Goal: Task Accomplishment & Management: Manage account settings

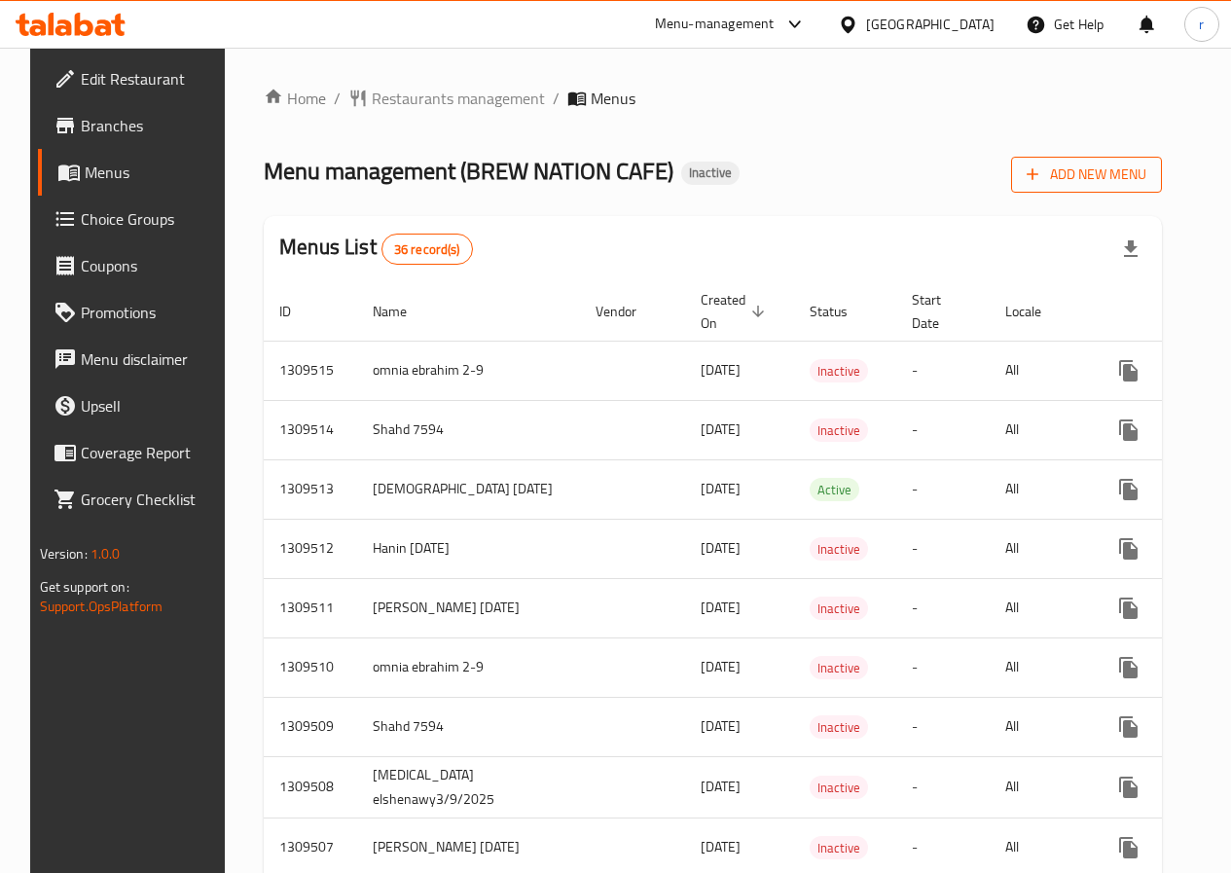
click at [1065, 186] on span "Add New Menu" at bounding box center [1087, 175] width 120 height 24
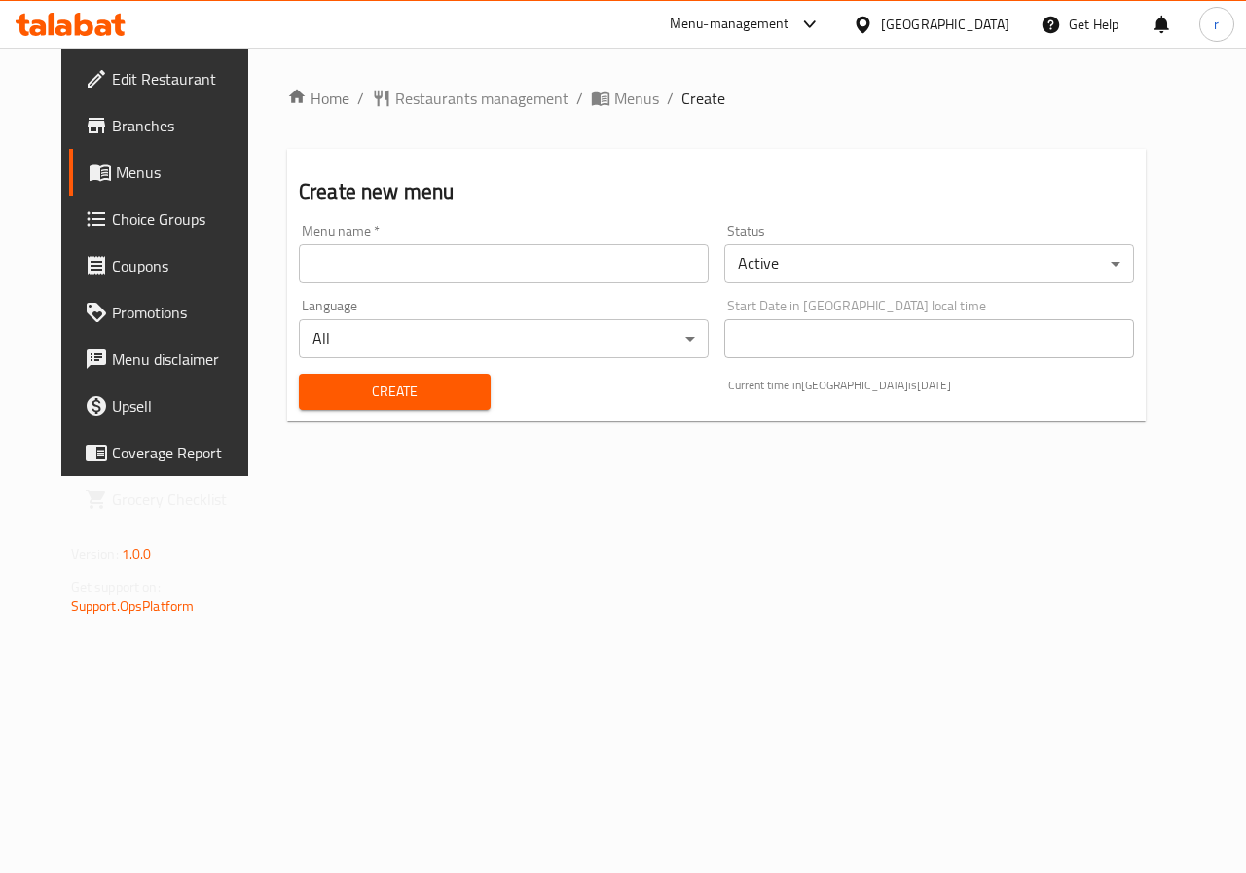
drag, startPoint x: 596, startPoint y: 275, endPoint x: 604, endPoint y: 263, distance: 15.4
click at [596, 275] on input "text" at bounding box center [504, 263] width 410 height 39
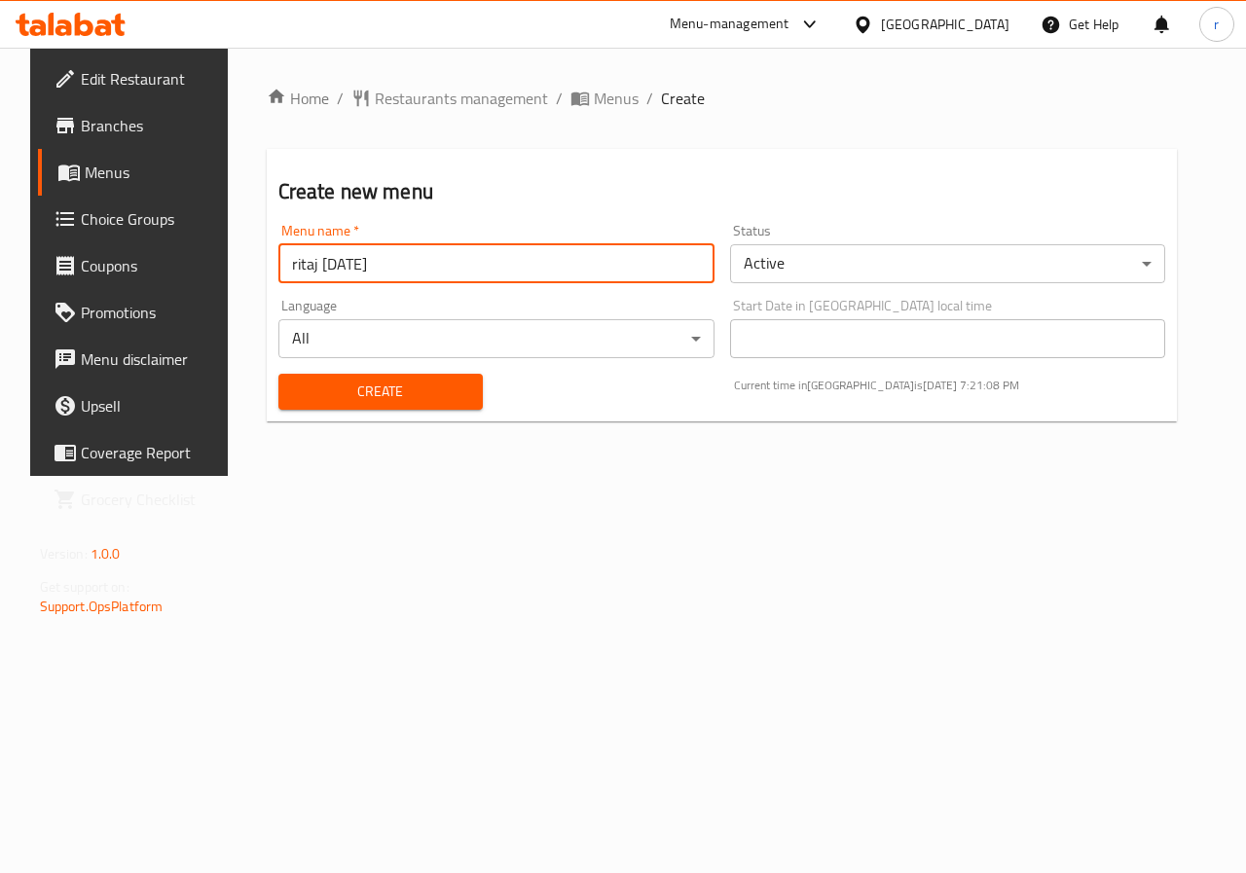
click at [395, 278] on input "ritaj [DATE]" at bounding box center [496, 263] width 436 height 39
type input "ritaj [DATE] menu2"
click at [446, 404] on button "Create" at bounding box center [380, 392] width 204 height 36
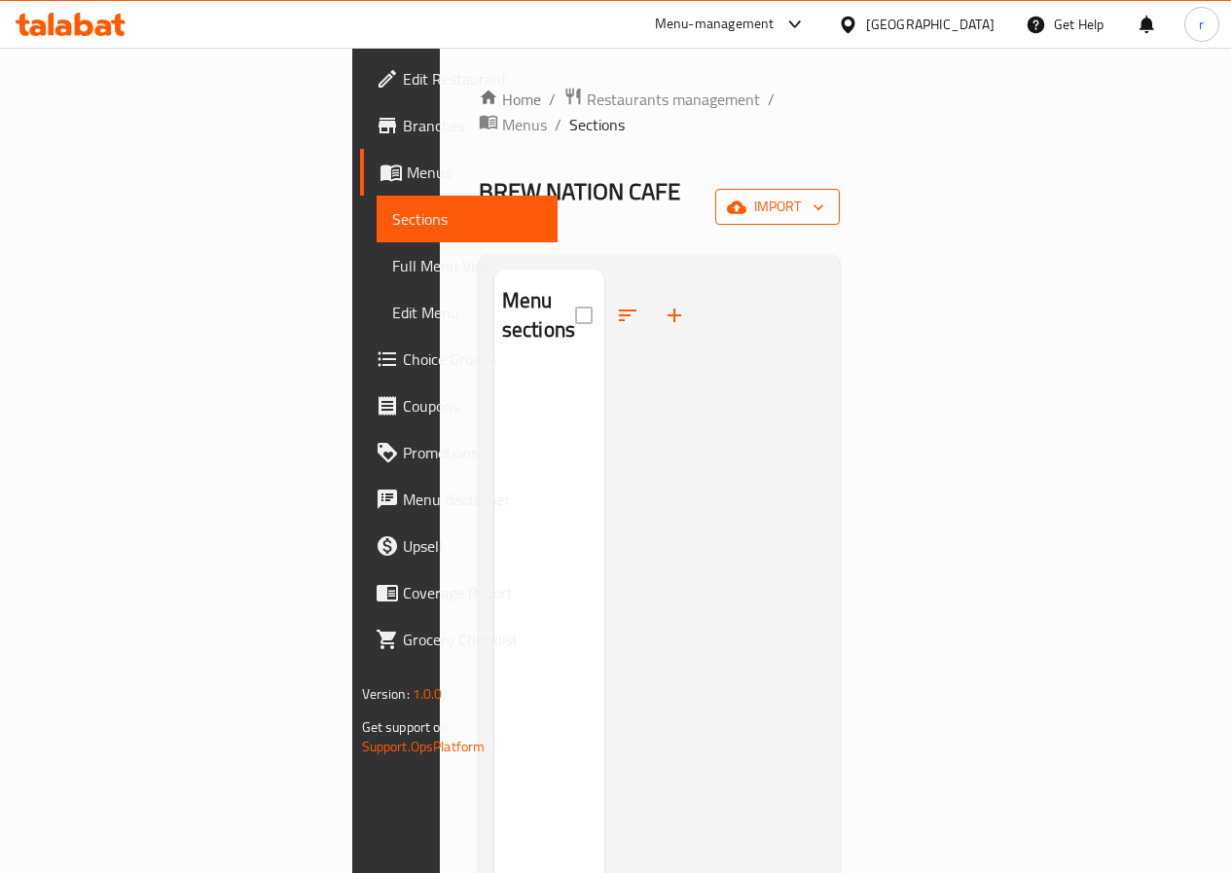
click at [824, 195] on span "import" at bounding box center [777, 207] width 93 height 24
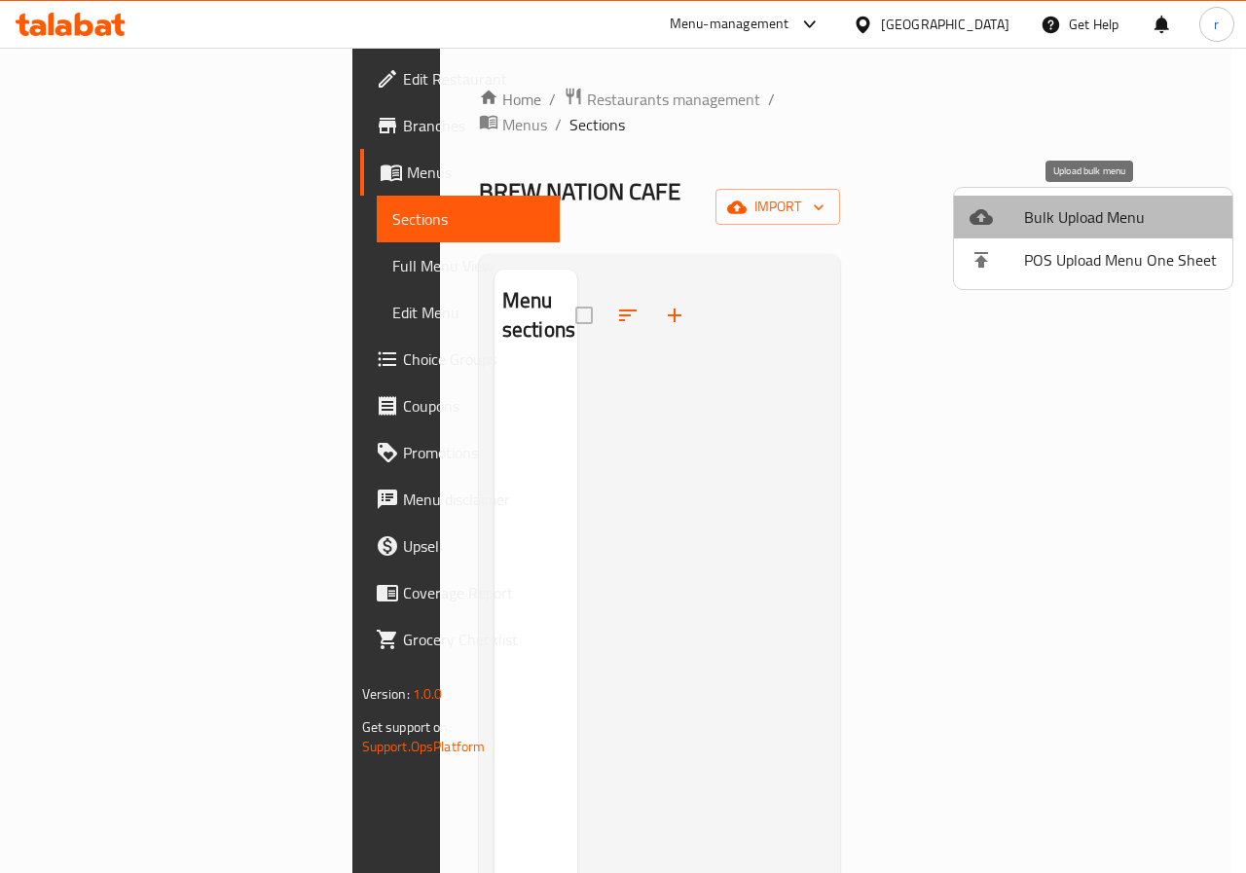
click at [1106, 209] on span "Bulk Upload Menu" at bounding box center [1120, 216] width 193 height 23
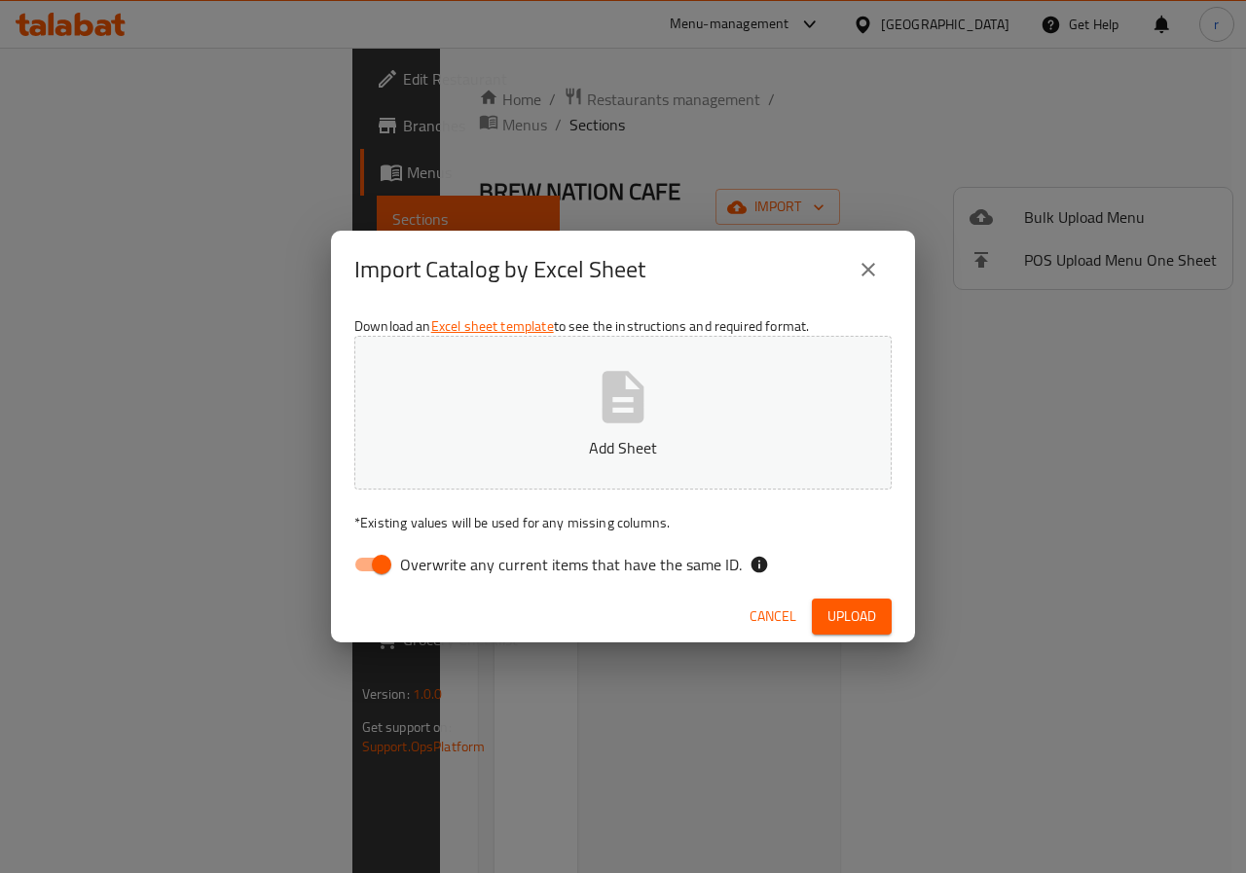
click at [505, 360] on button "Add Sheet" at bounding box center [622, 413] width 537 height 154
click at [496, 570] on span "Overwrite any current items that have the same ID." at bounding box center [571, 564] width 342 height 23
click at [437, 570] on input "Overwrite any current items that have the same ID." at bounding box center [381, 564] width 111 height 37
checkbox input "false"
click at [847, 626] on span "Upload" at bounding box center [851, 616] width 49 height 24
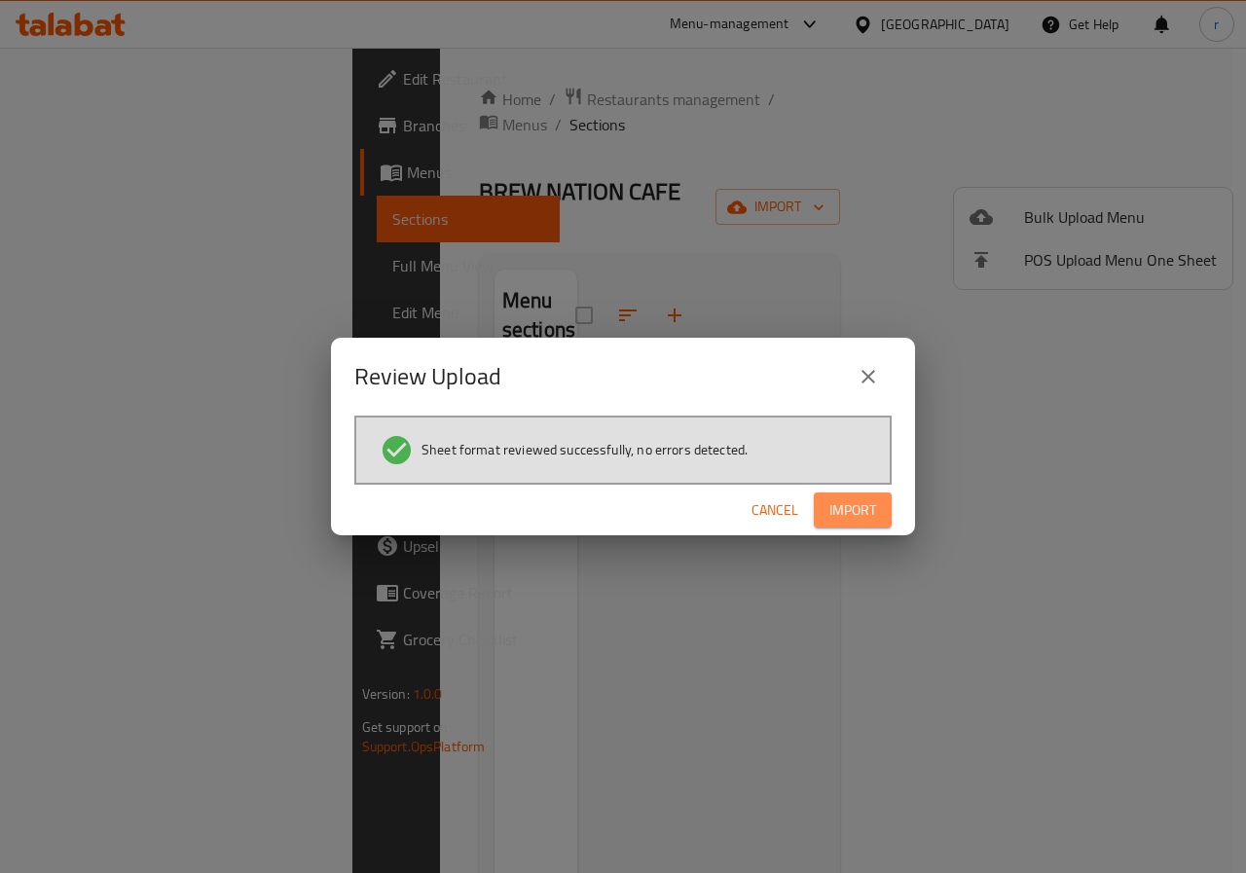
click at [834, 518] on span "Import" at bounding box center [852, 510] width 47 height 24
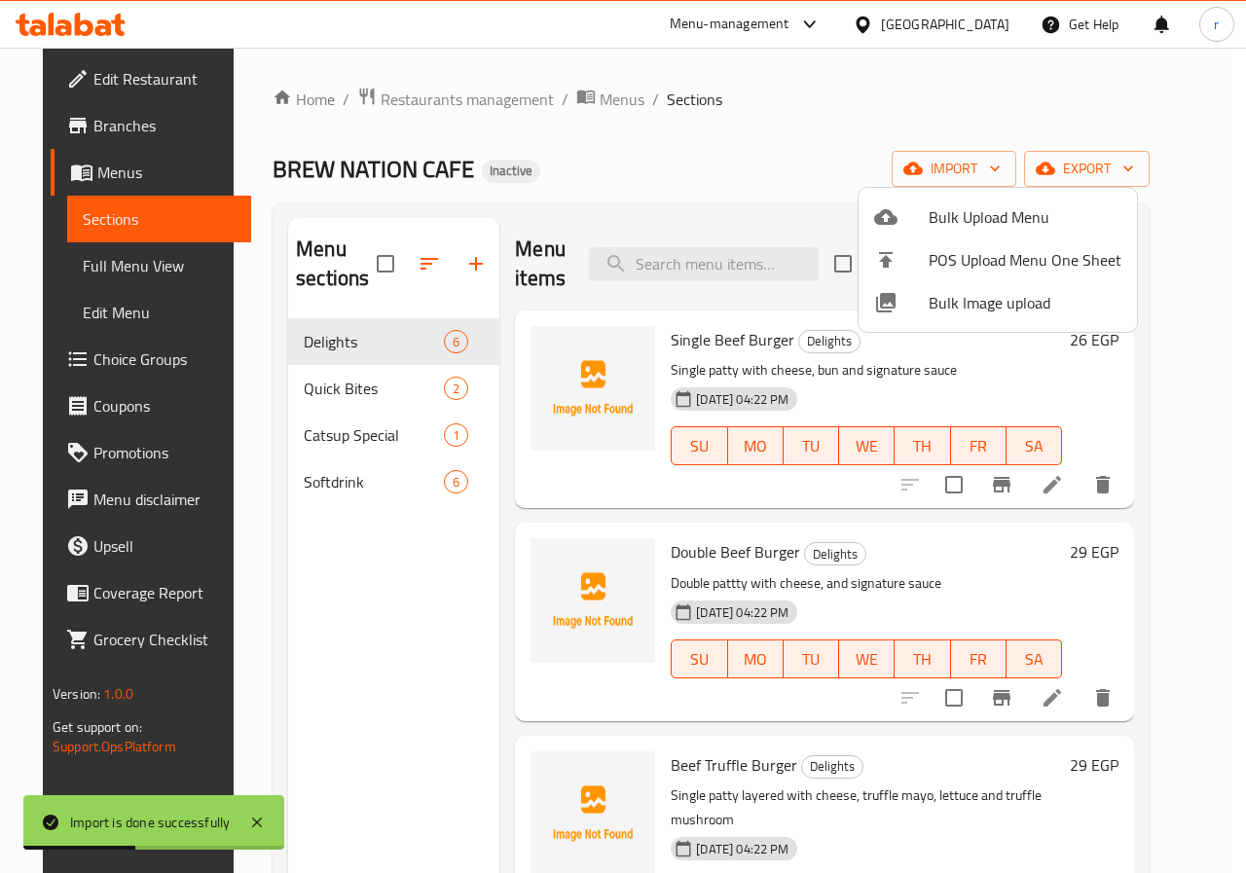
click at [832, 126] on div at bounding box center [623, 436] width 1246 height 873
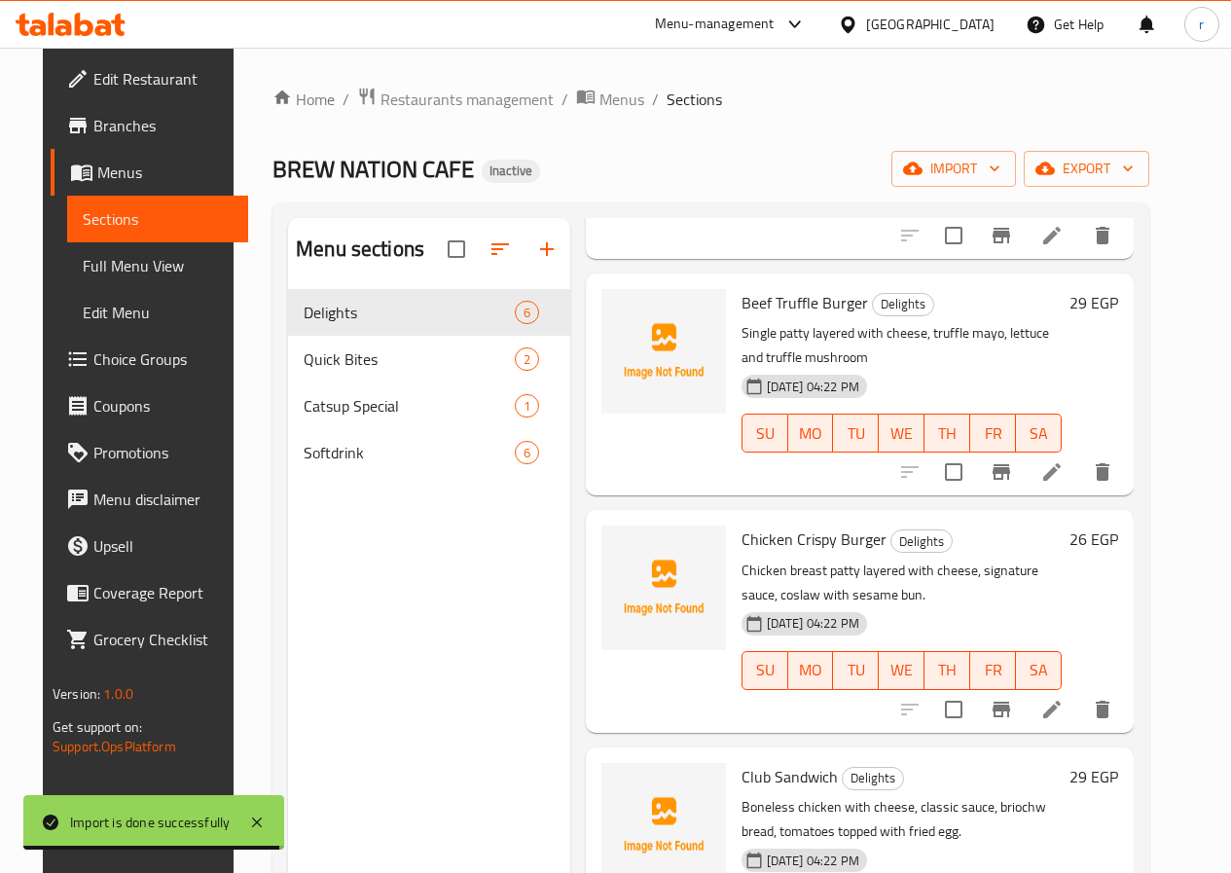
scroll to position [554, 0]
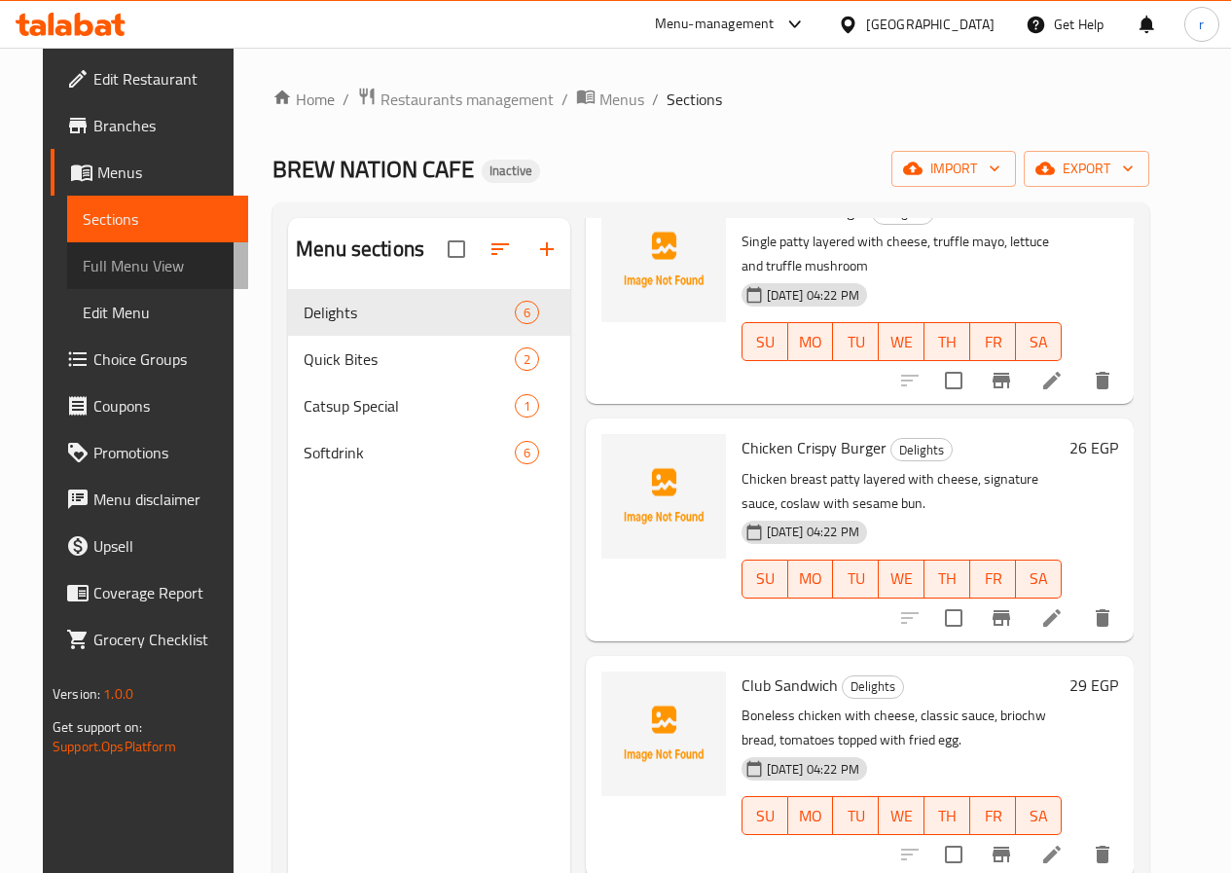
click at [95, 268] on span "Full Menu View" at bounding box center [158, 265] width 150 height 23
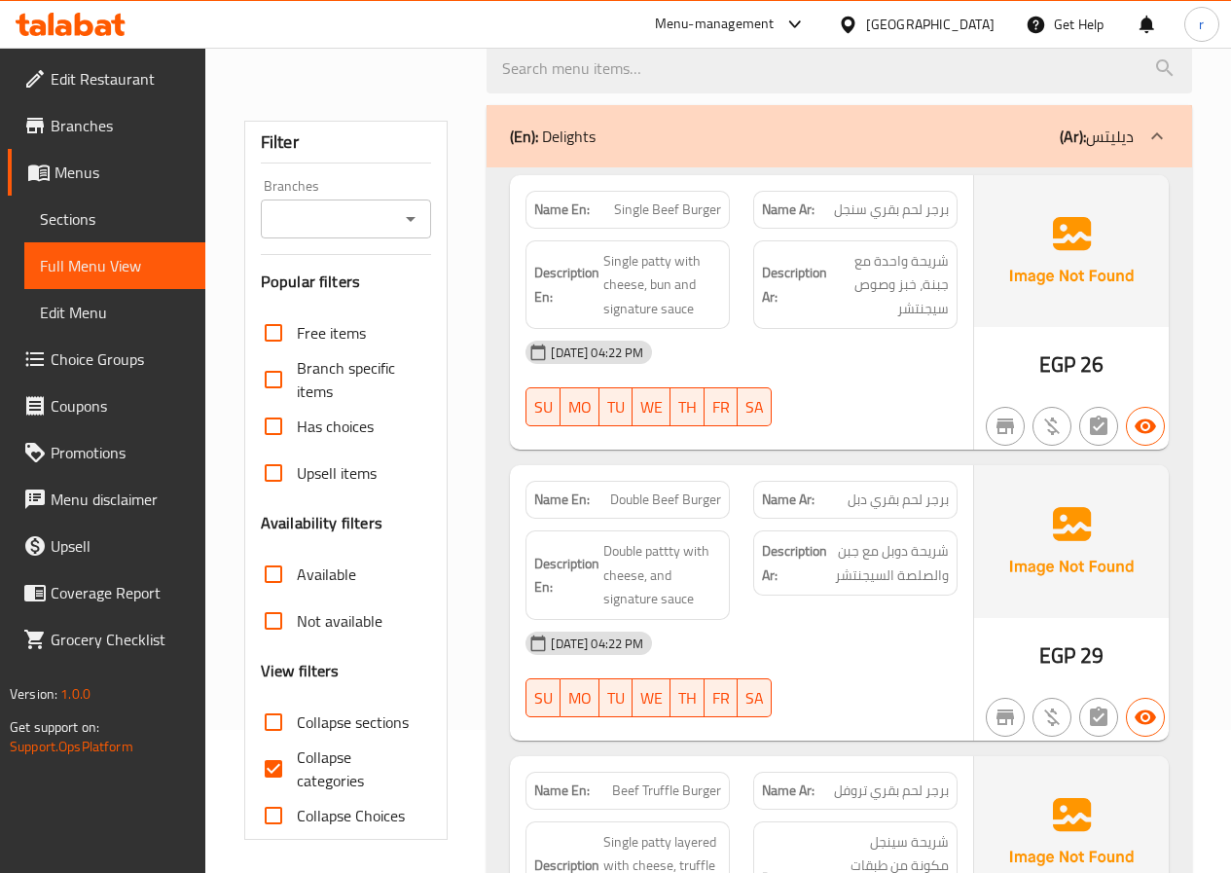
scroll to position [195, 0]
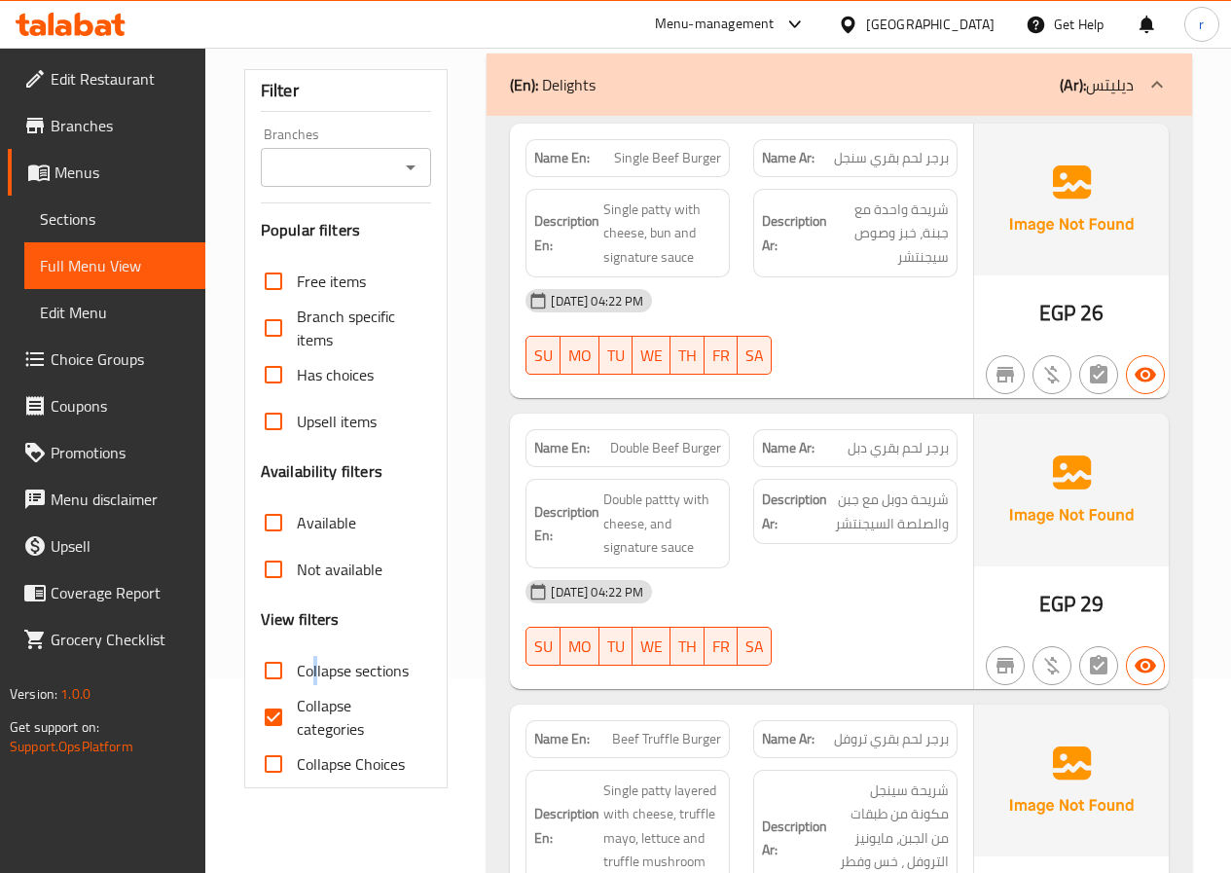
click at [314, 682] on span "Collapse sections" at bounding box center [353, 670] width 112 height 23
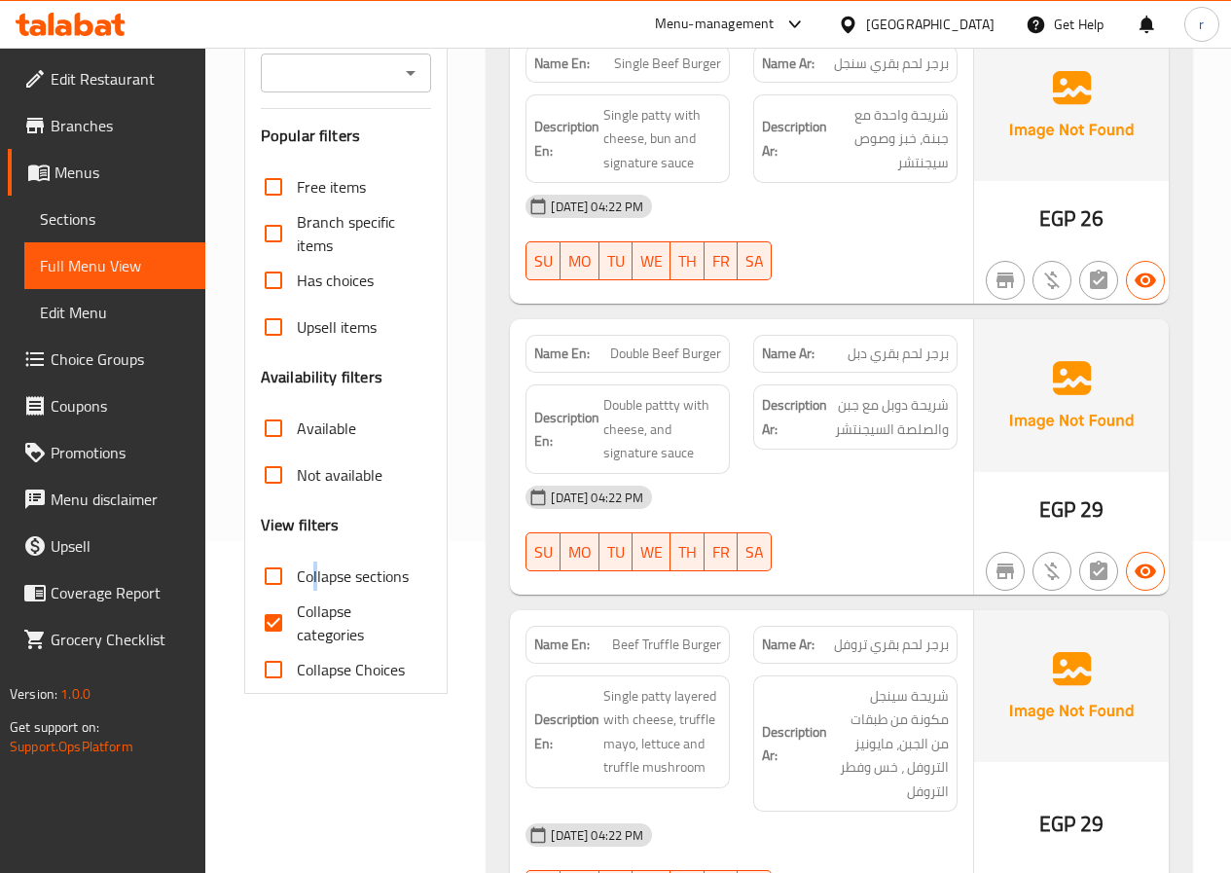
scroll to position [584, 0]
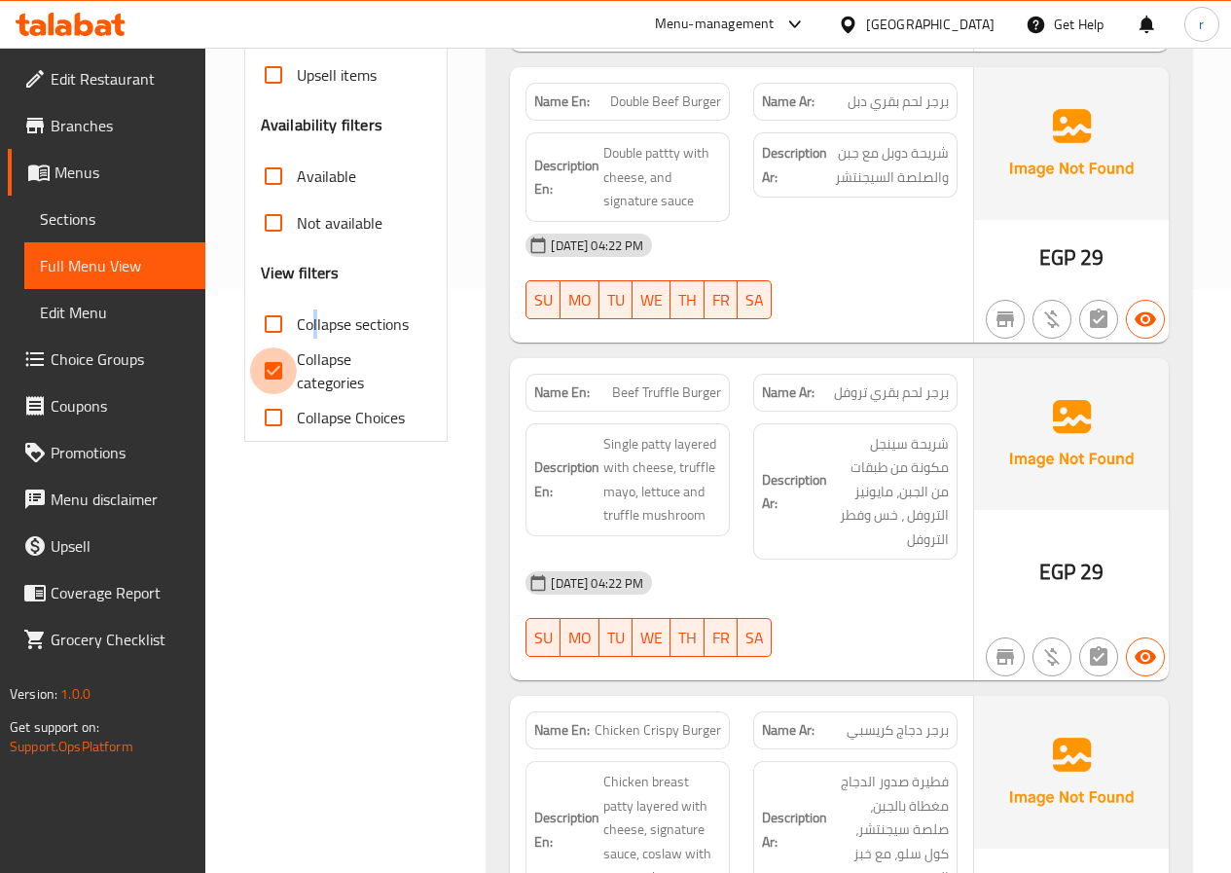
click at [284, 379] on input "Collapse categories" at bounding box center [273, 370] width 47 height 47
click at [393, 360] on span "Collapse categories" at bounding box center [357, 370] width 120 height 47
click at [297, 360] on input "Collapse categories" at bounding box center [273, 370] width 47 height 47
click at [401, 371] on span "Collapse categories" at bounding box center [357, 370] width 120 height 47
click at [297, 371] on input "Collapse categories" at bounding box center [273, 370] width 47 height 47
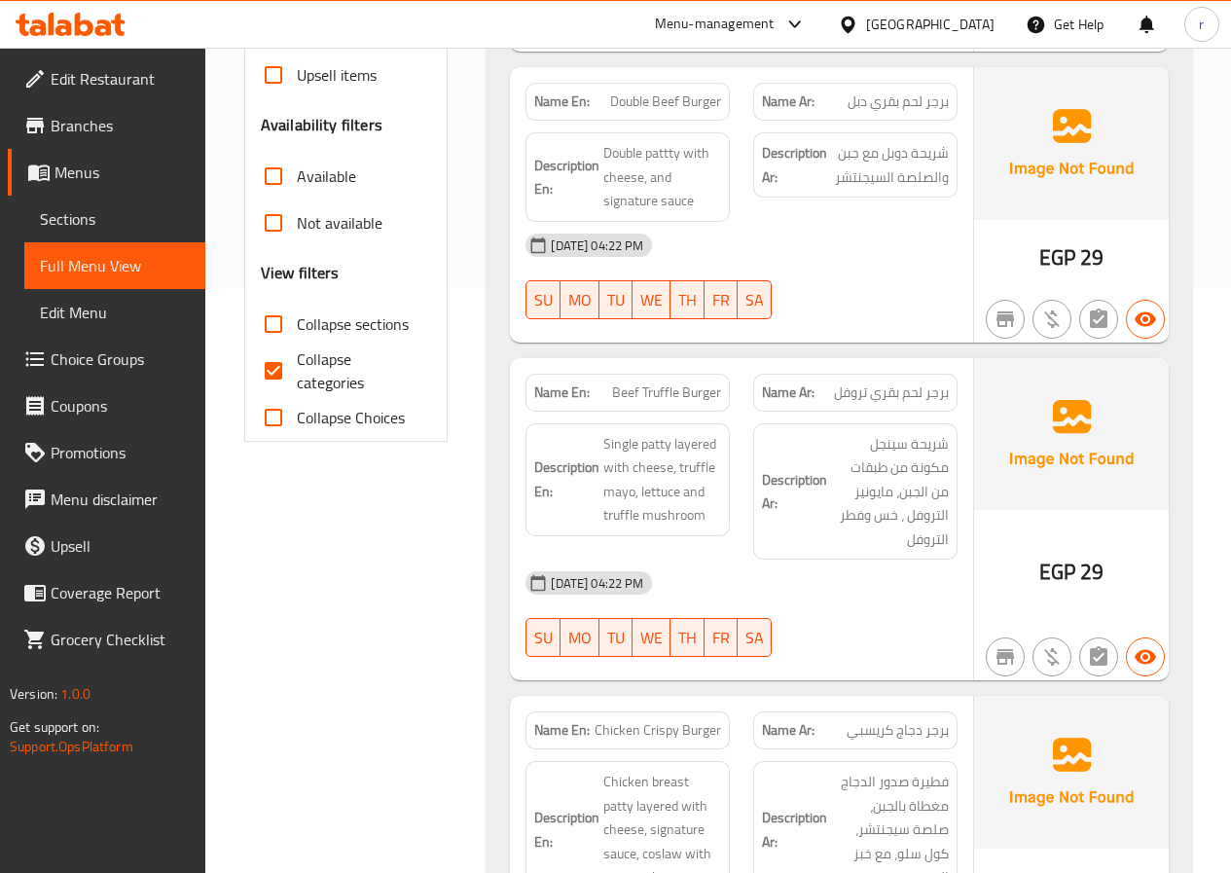
checkbox input "false"
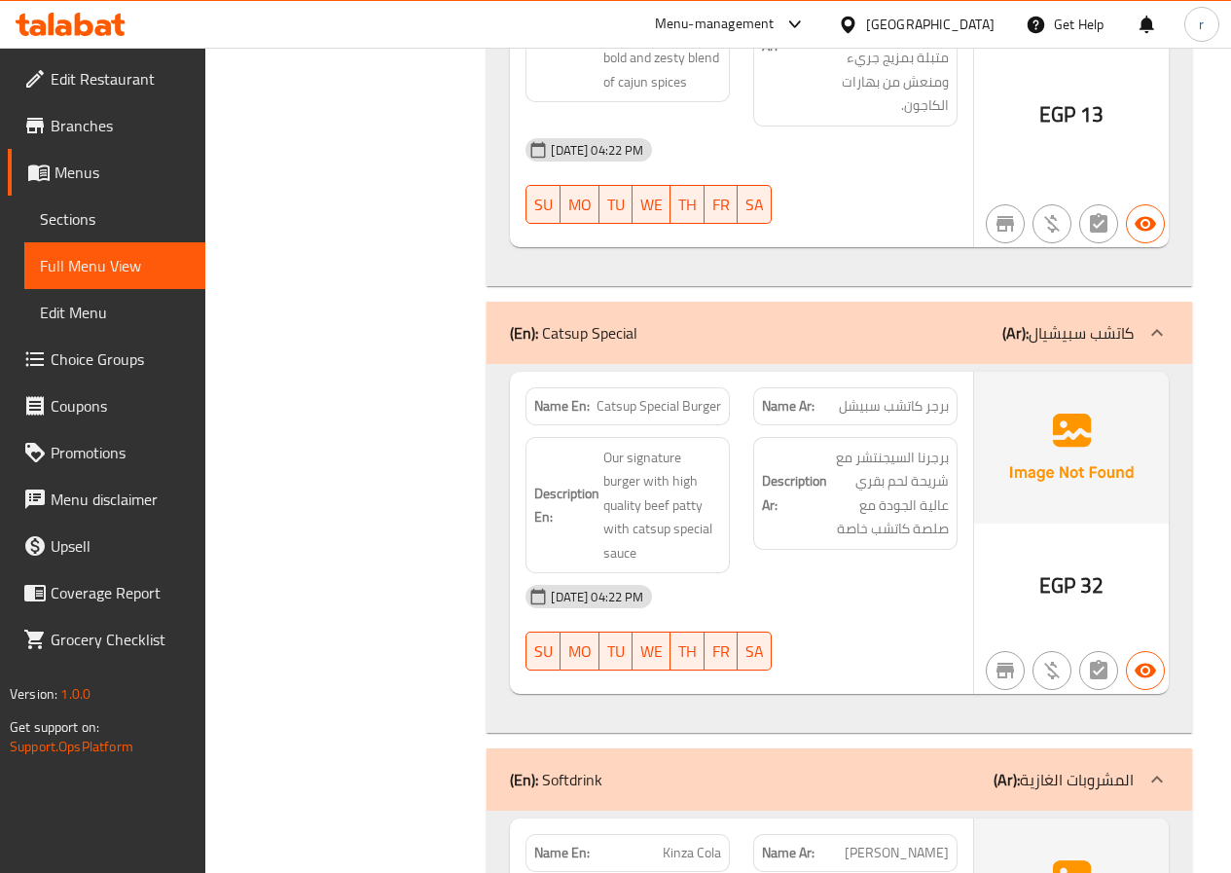
scroll to position [2919, 0]
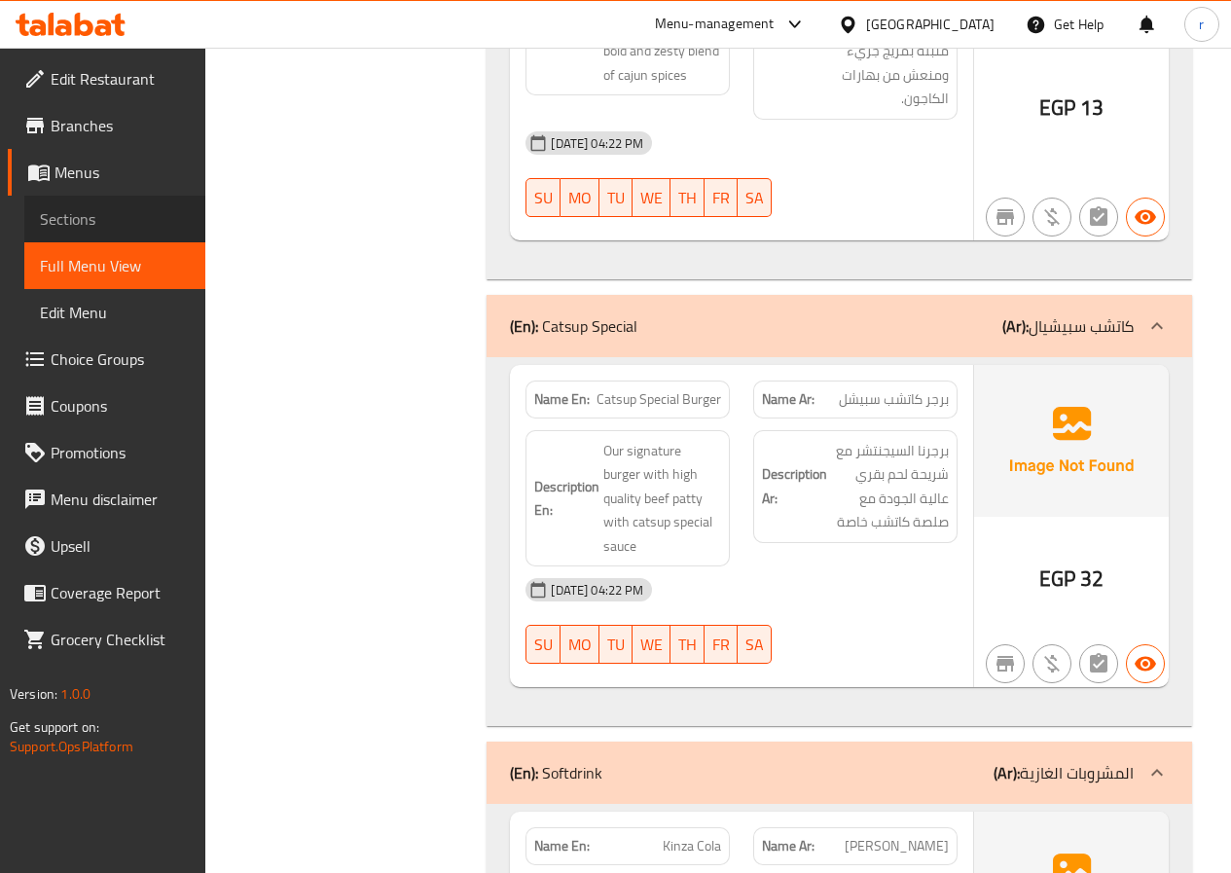
click at [69, 216] on span "Sections" at bounding box center [115, 218] width 150 height 23
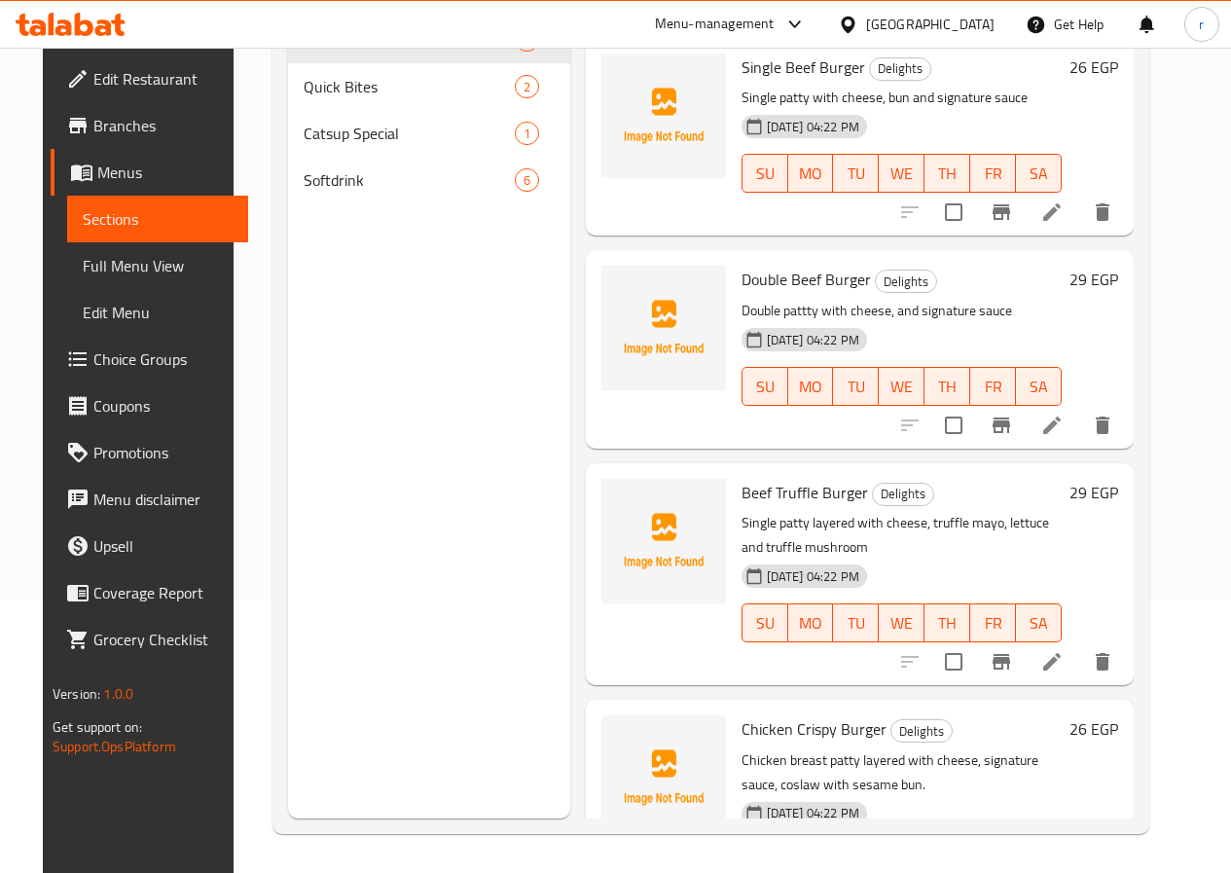
scroll to position [272, 0]
click at [97, 178] on span "Menus" at bounding box center [164, 172] width 135 height 23
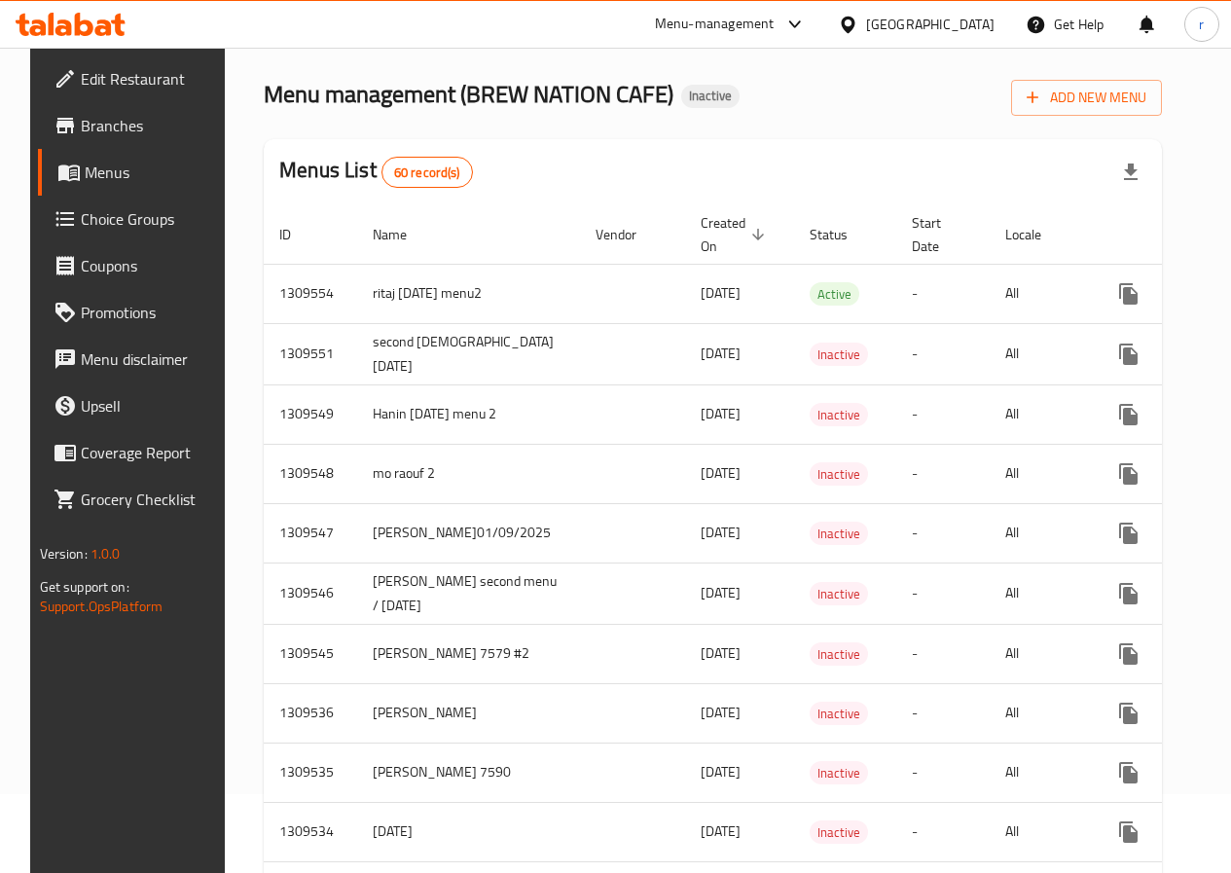
scroll to position [78, 0]
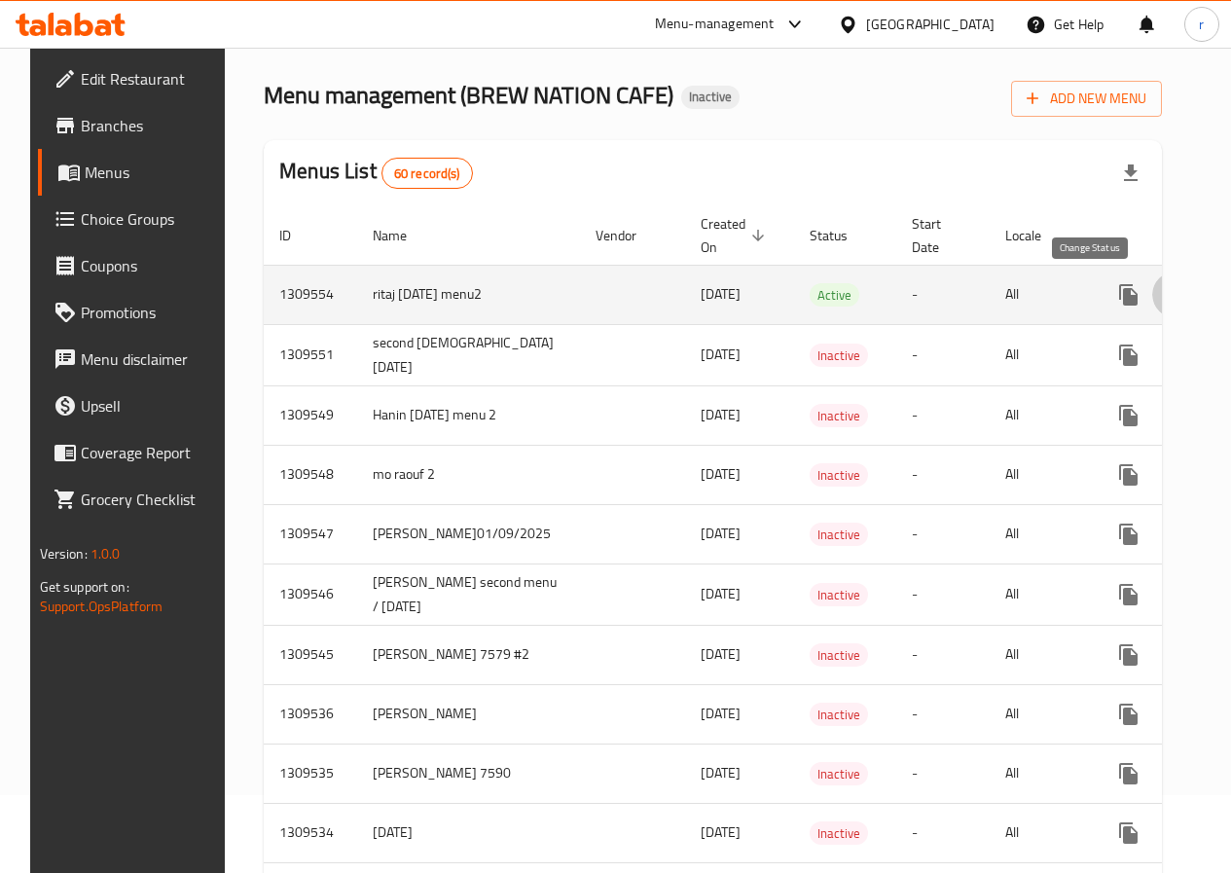
click at [1164, 296] on icon "enhanced table" at bounding box center [1175, 294] width 23 height 23
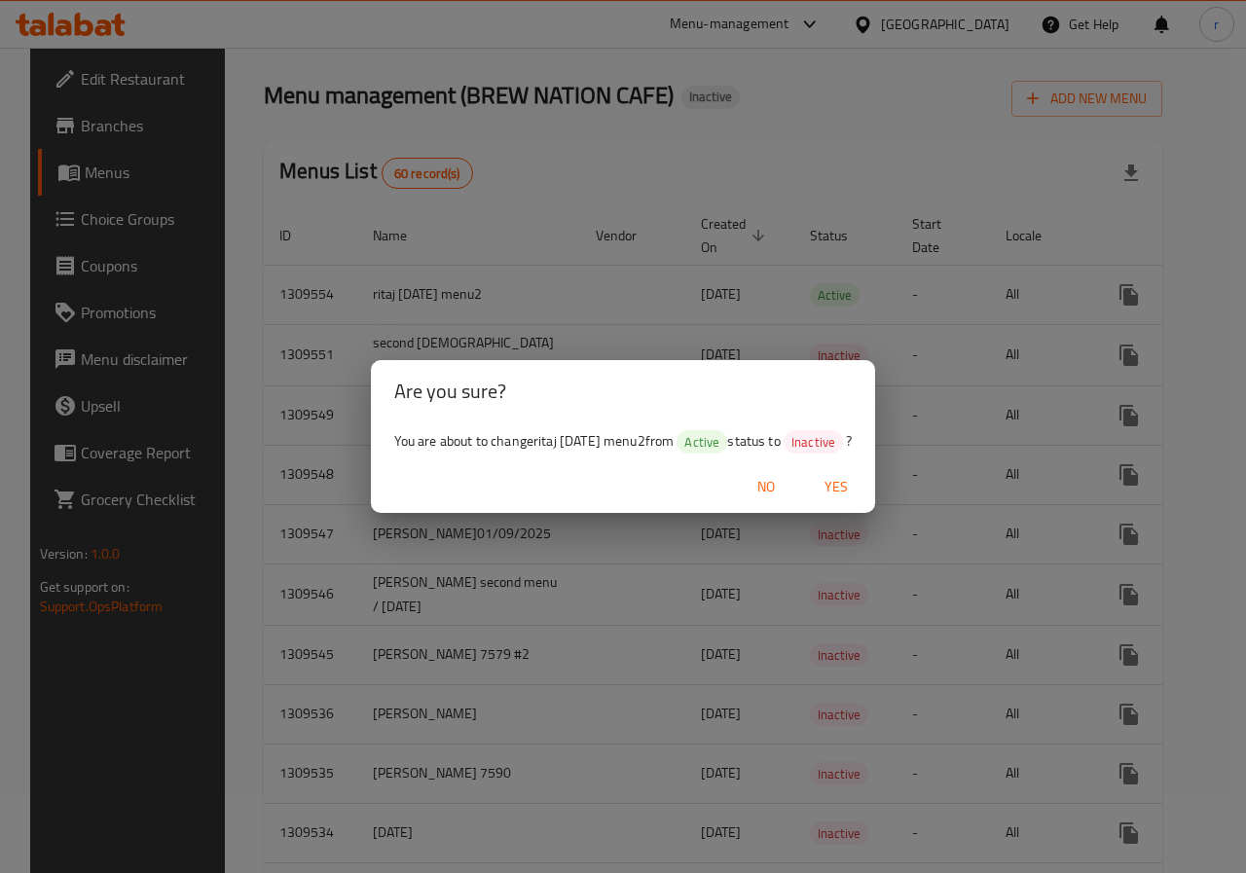
click at [847, 487] on span "Yes" at bounding box center [836, 487] width 47 height 24
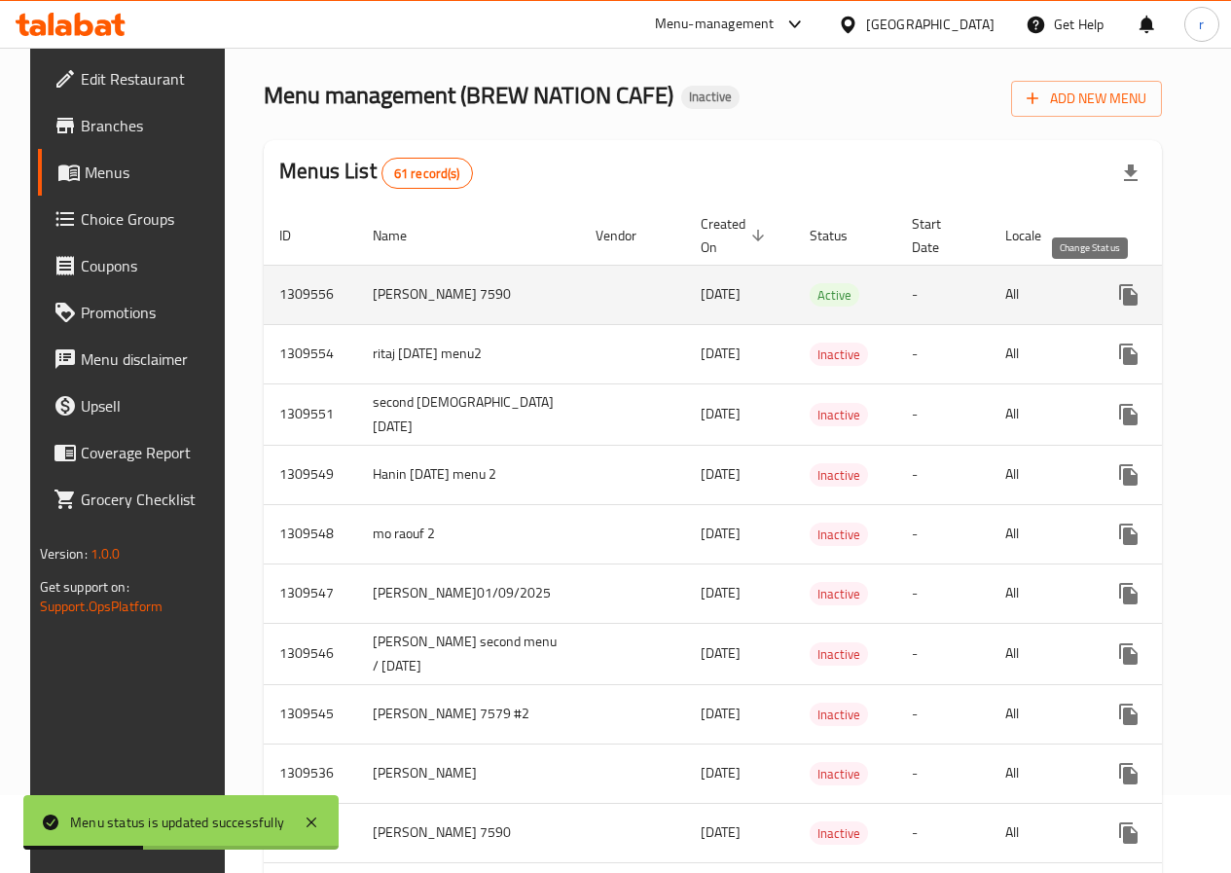
click at [1164, 296] on icon "enhanced table" at bounding box center [1175, 294] width 23 height 23
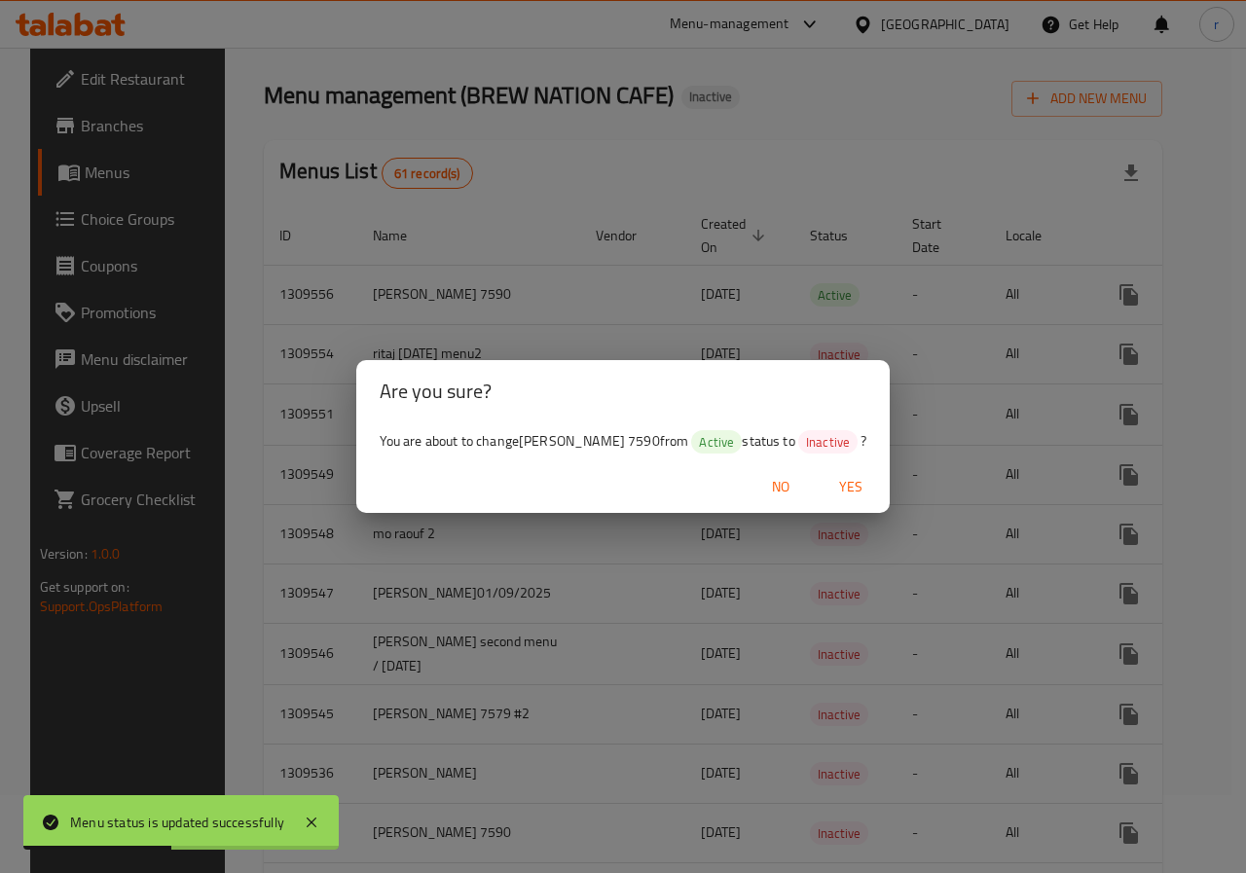
click at [833, 480] on span "Yes" at bounding box center [850, 487] width 47 height 24
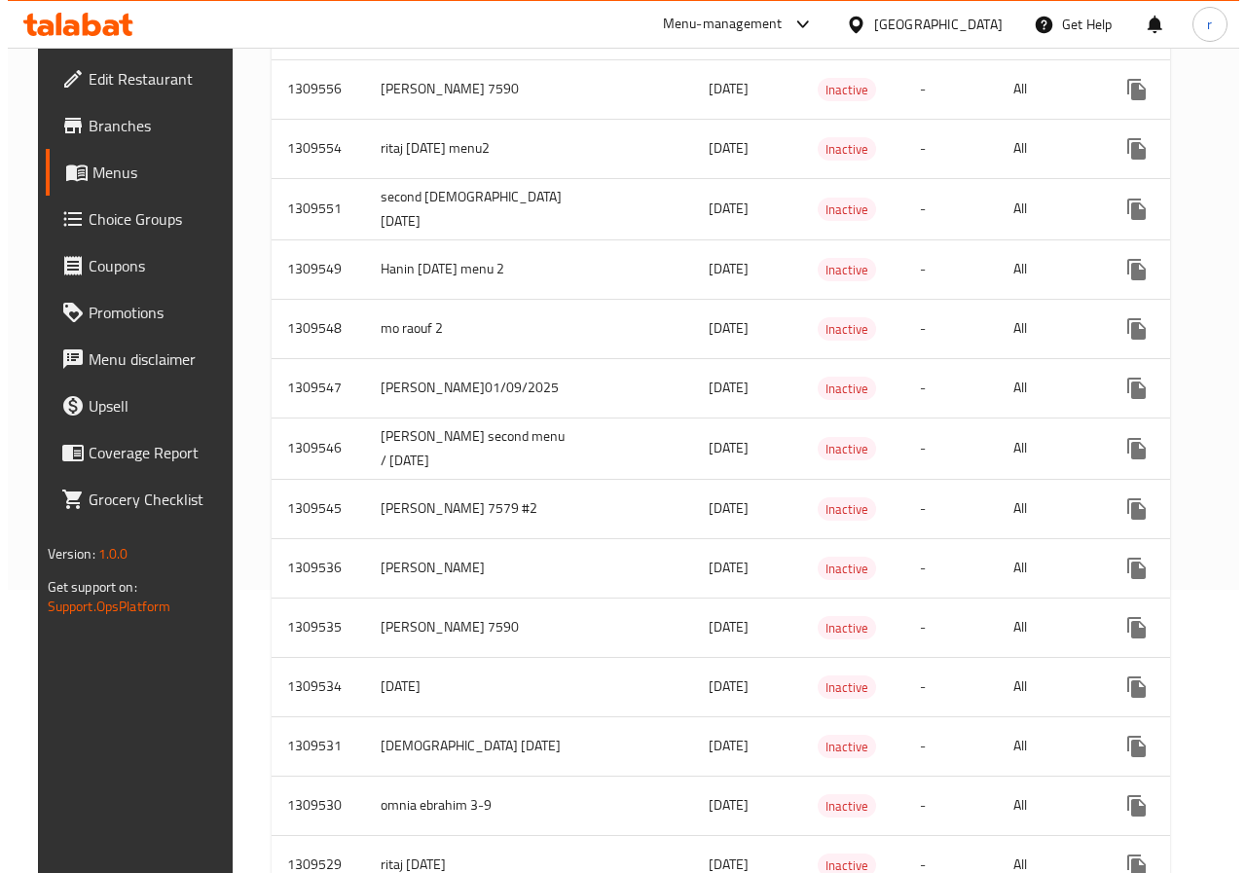
scroll to position [0, 0]
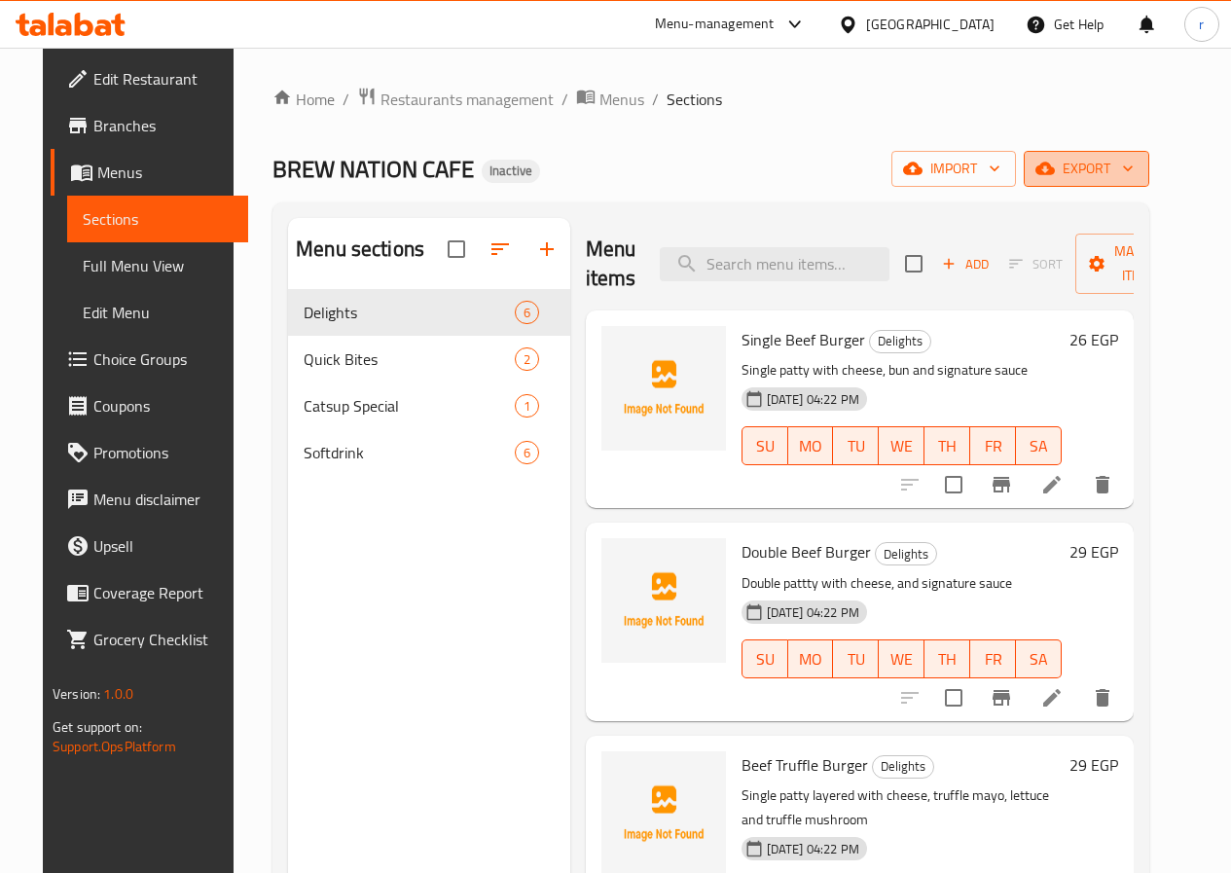
click at [1100, 155] on button "export" at bounding box center [1087, 169] width 126 height 36
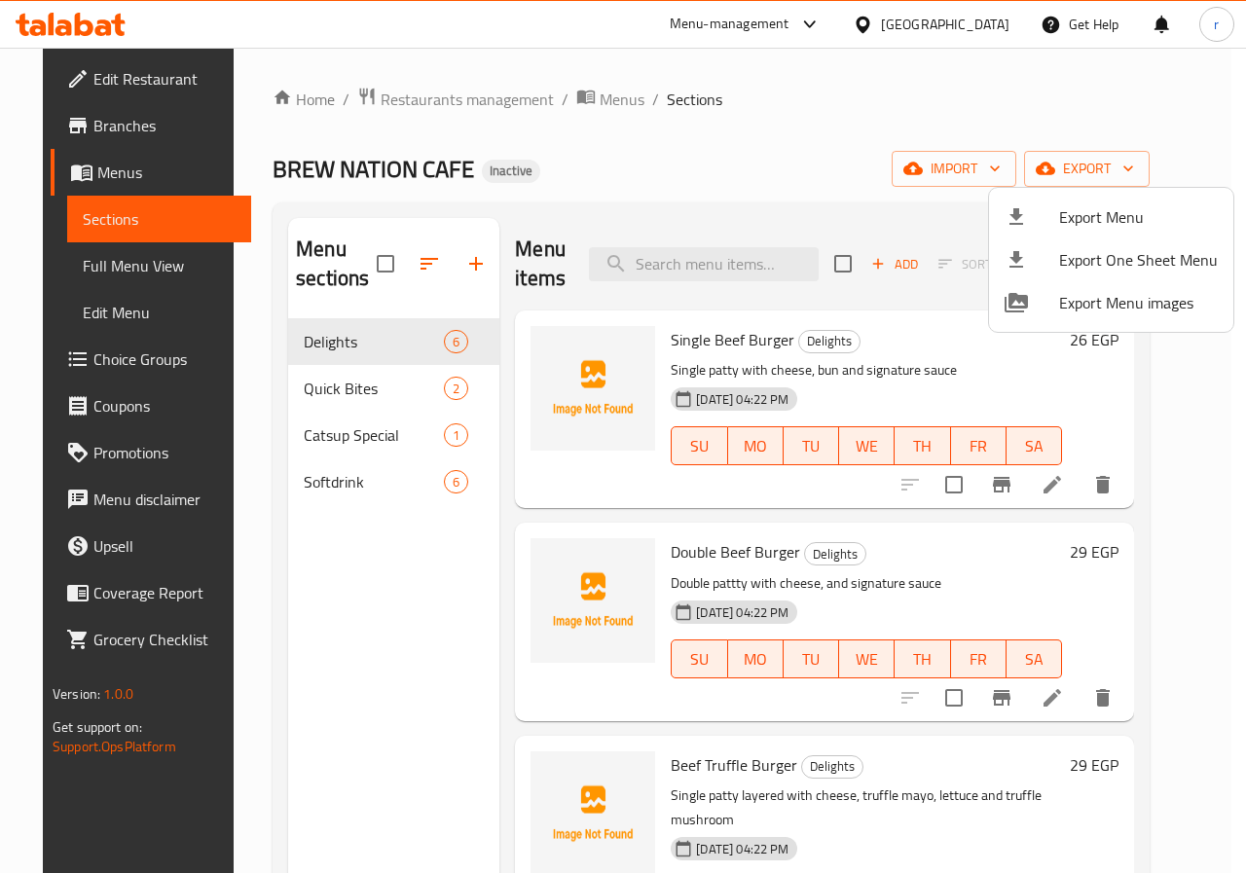
click at [1039, 167] on div at bounding box center [623, 436] width 1246 height 873
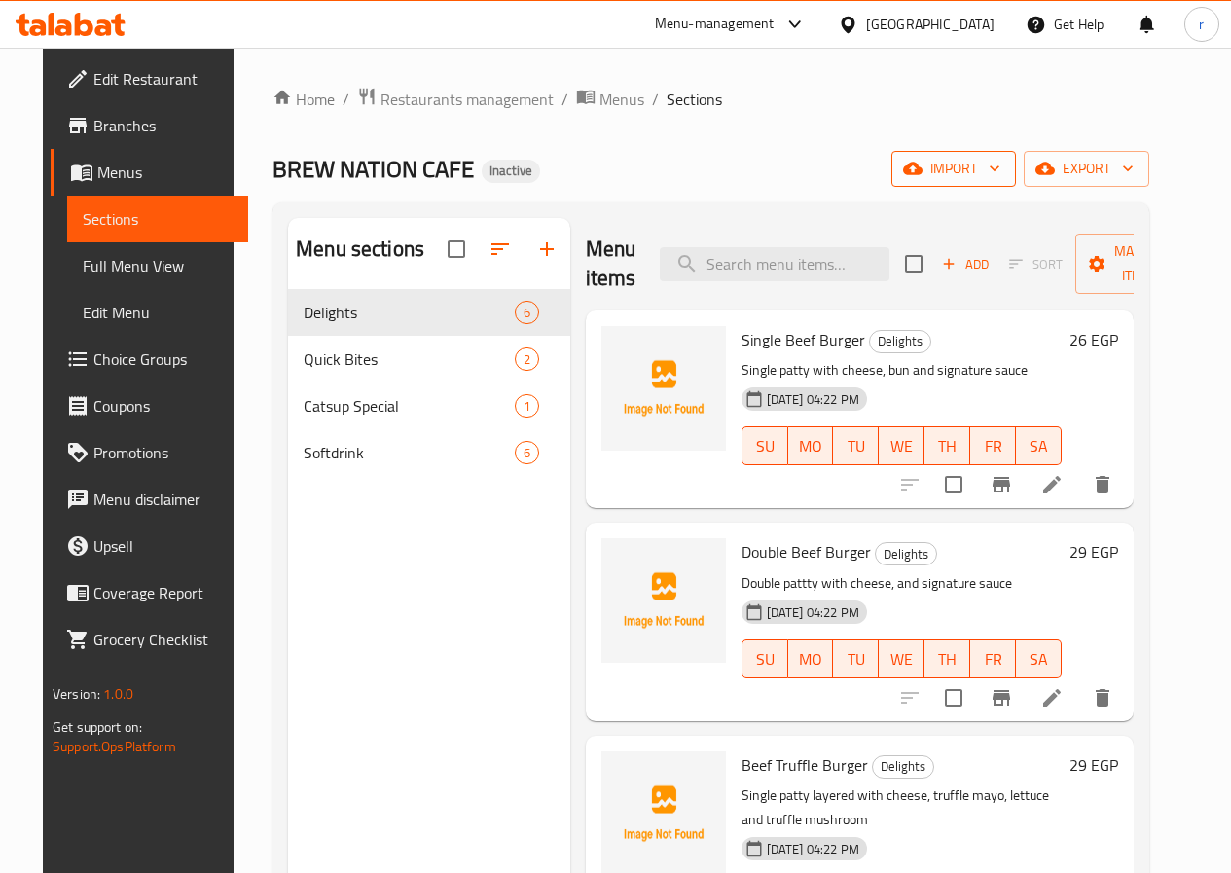
click at [922, 172] on icon "button" at bounding box center [912, 169] width 19 height 13
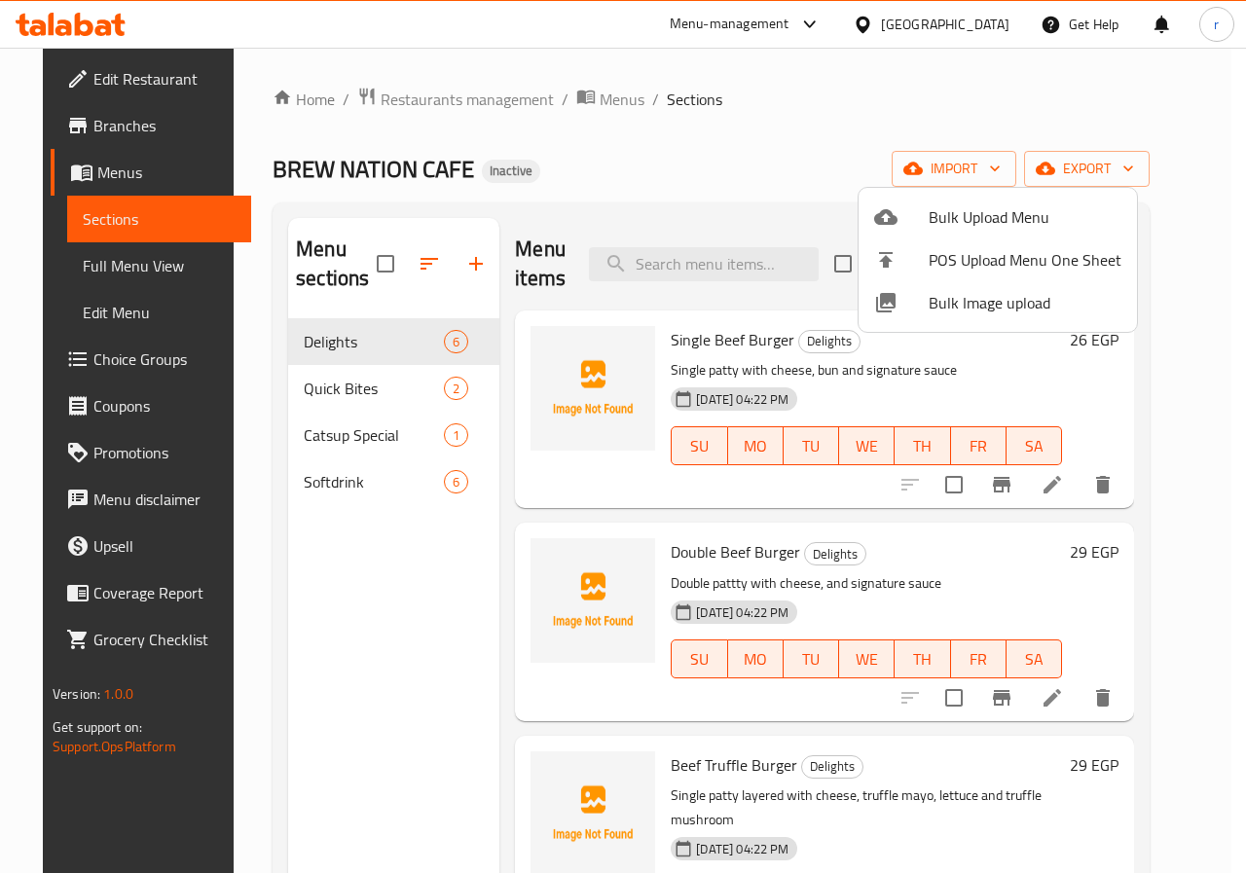
click at [1087, 171] on div at bounding box center [623, 436] width 1246 height 873
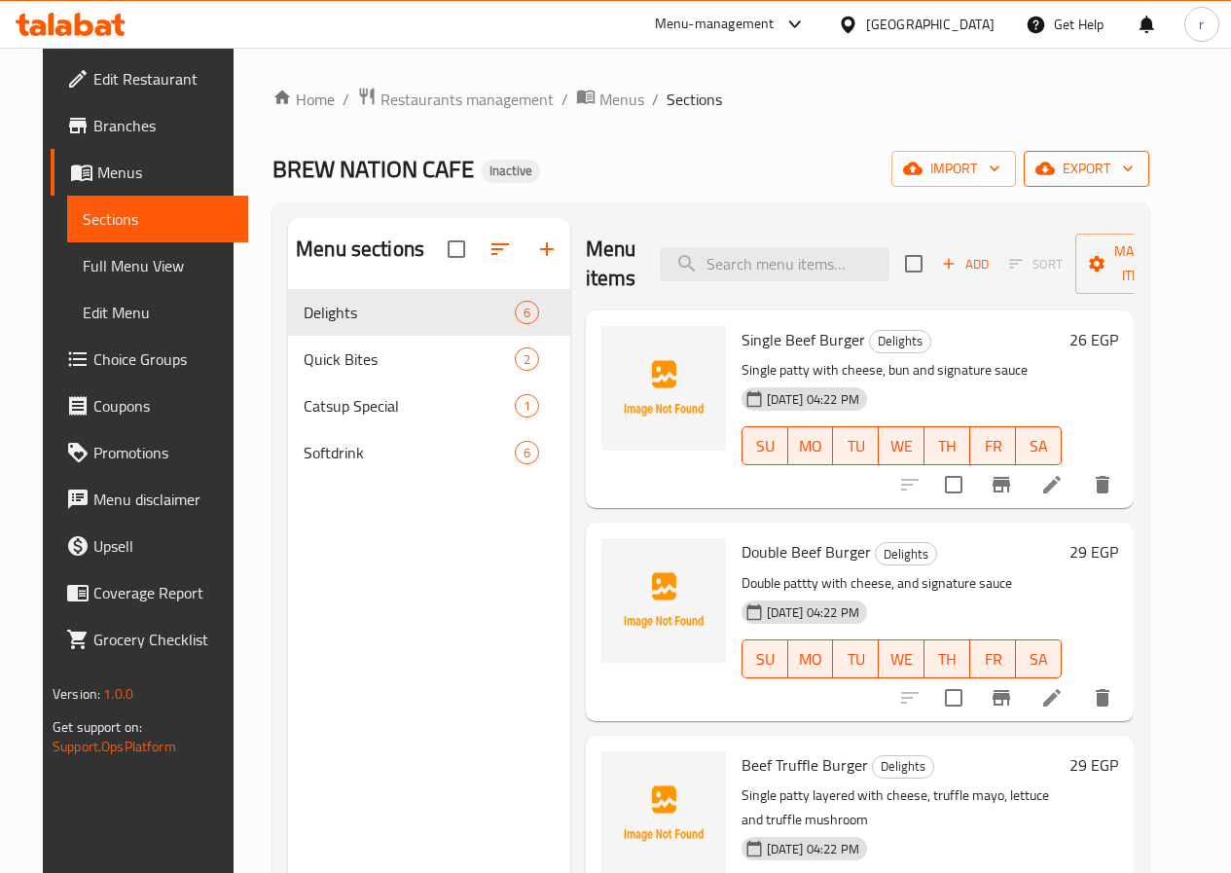
click at [1055, 175] on icon "button" at bounding box center [1044, 168] width 19 height 19
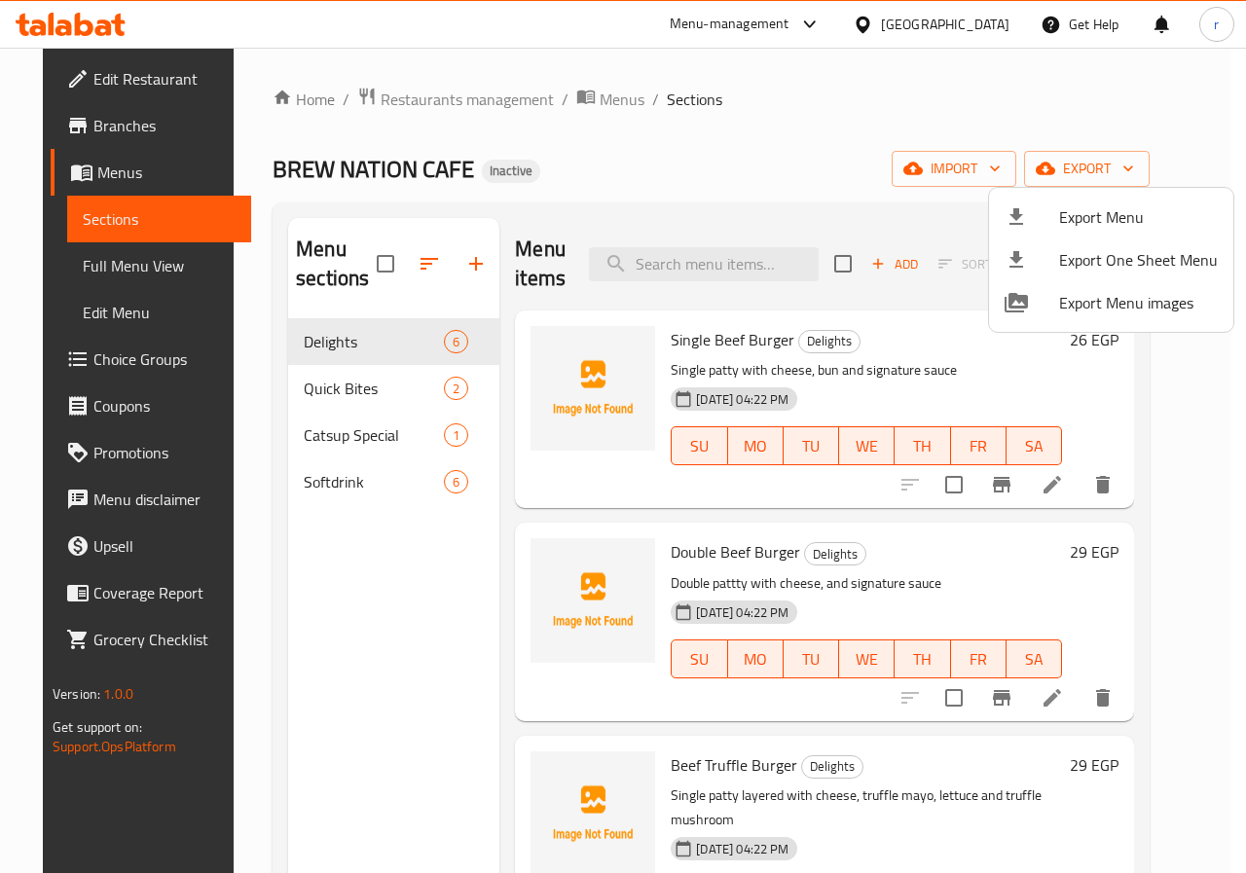
click at [1027, 174] on div at bounding box center [623, 436] width 1246 height 873
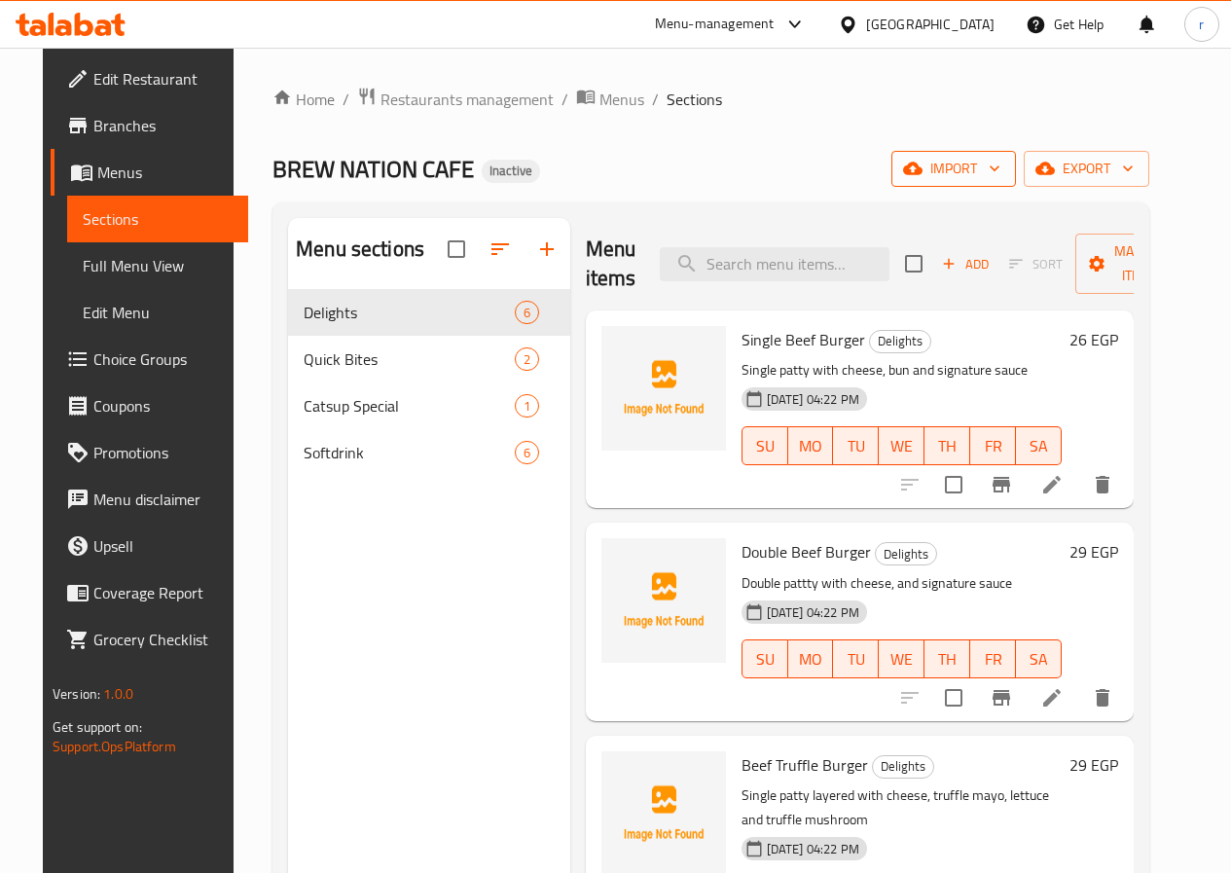
click at [1000, 175] on span "import" at bounding box center [953, 169] width 93 height 24
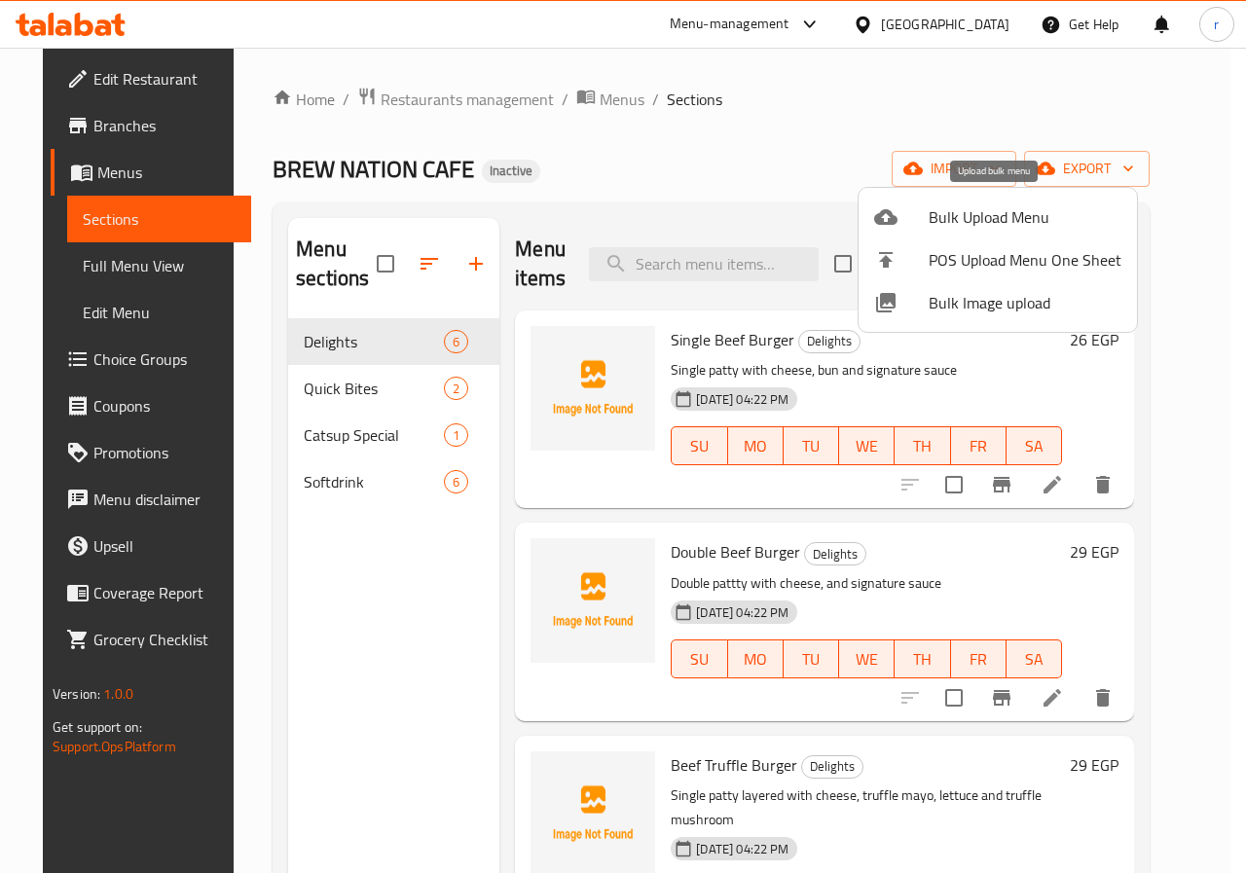
click at [1020, 205] on span "Bulk Upload Menu" at bounding box center [1024, 216] width 193 height 23
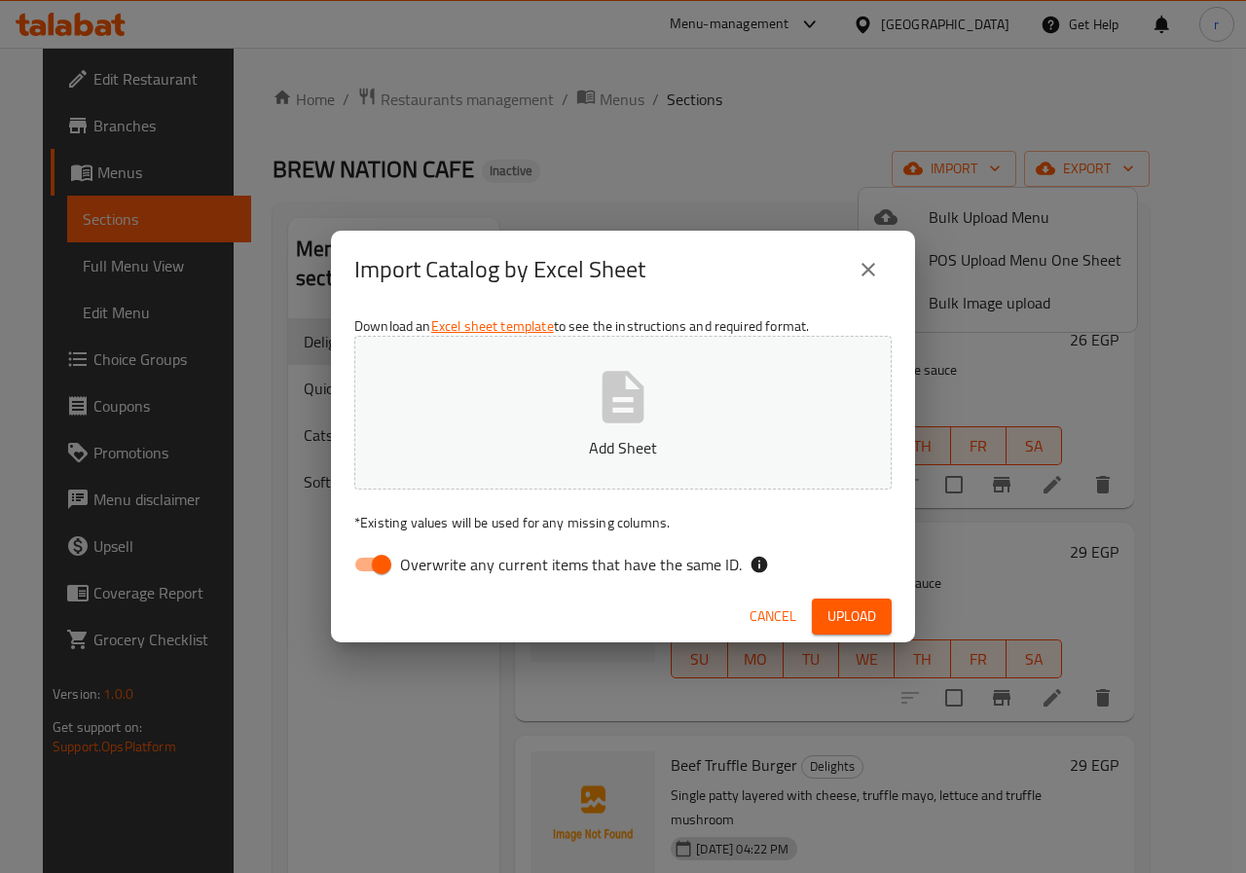
click at [505, 556] on span "Overwrite any current items that have the same ID." at bounding box center [571, 564] width 342 height 23
click at [437, 556] on input "Overwrite any current items that have the same ID." at bounding box center [381, 564] width 111 height 37
checkbox input "false"
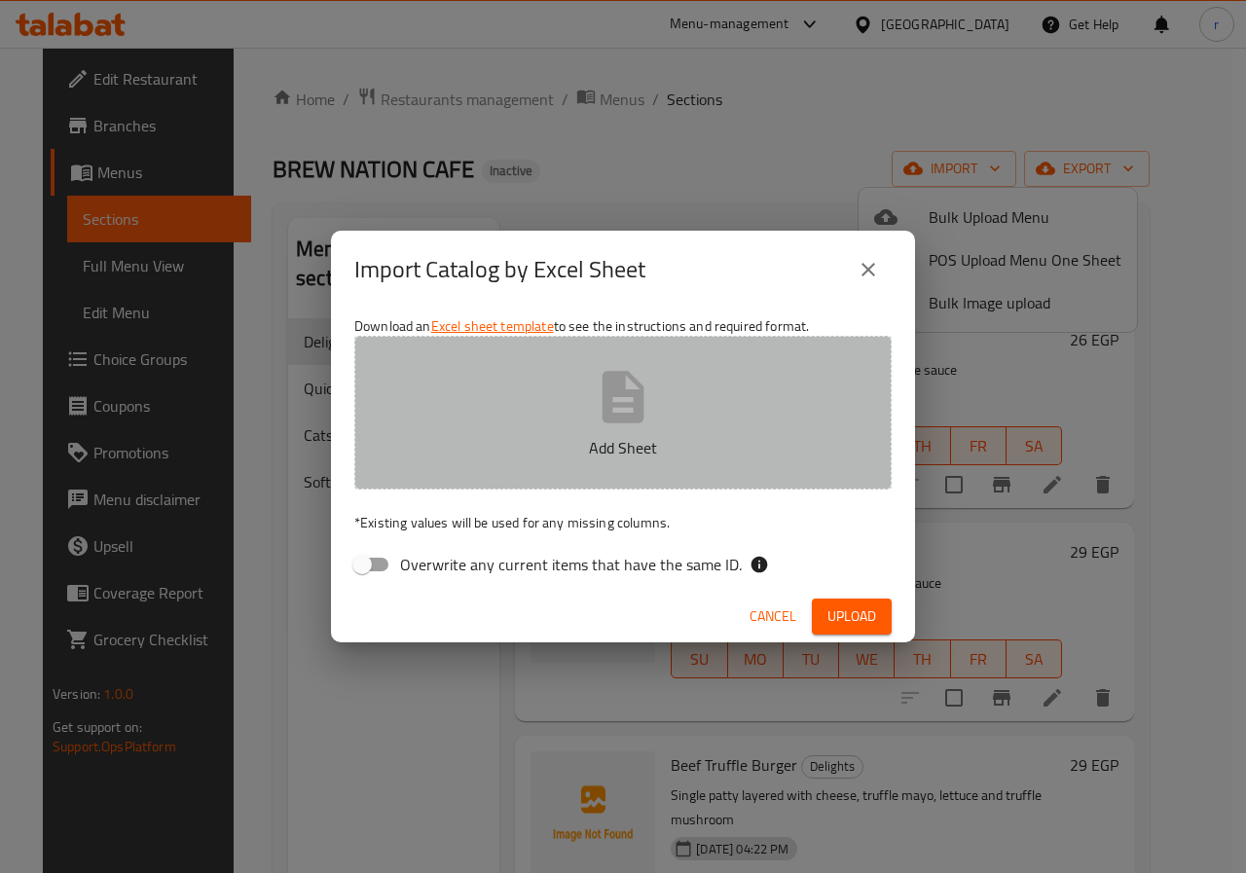
click at [629, 420] on icon "button" at bounding box center [623, 397] width 42 height 52
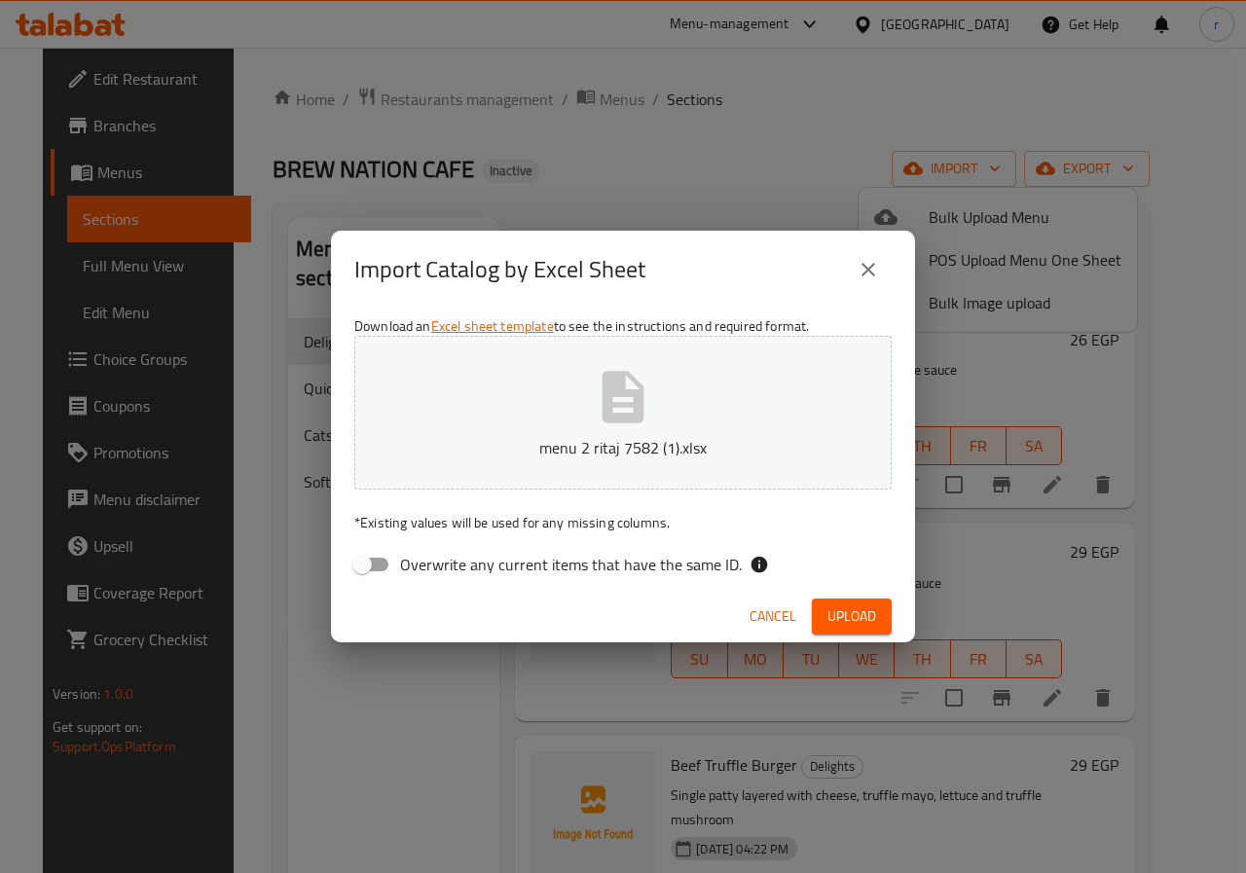
click at [848, 606] on span "Upload" at bounding box center [851, 616] width 49 height 24
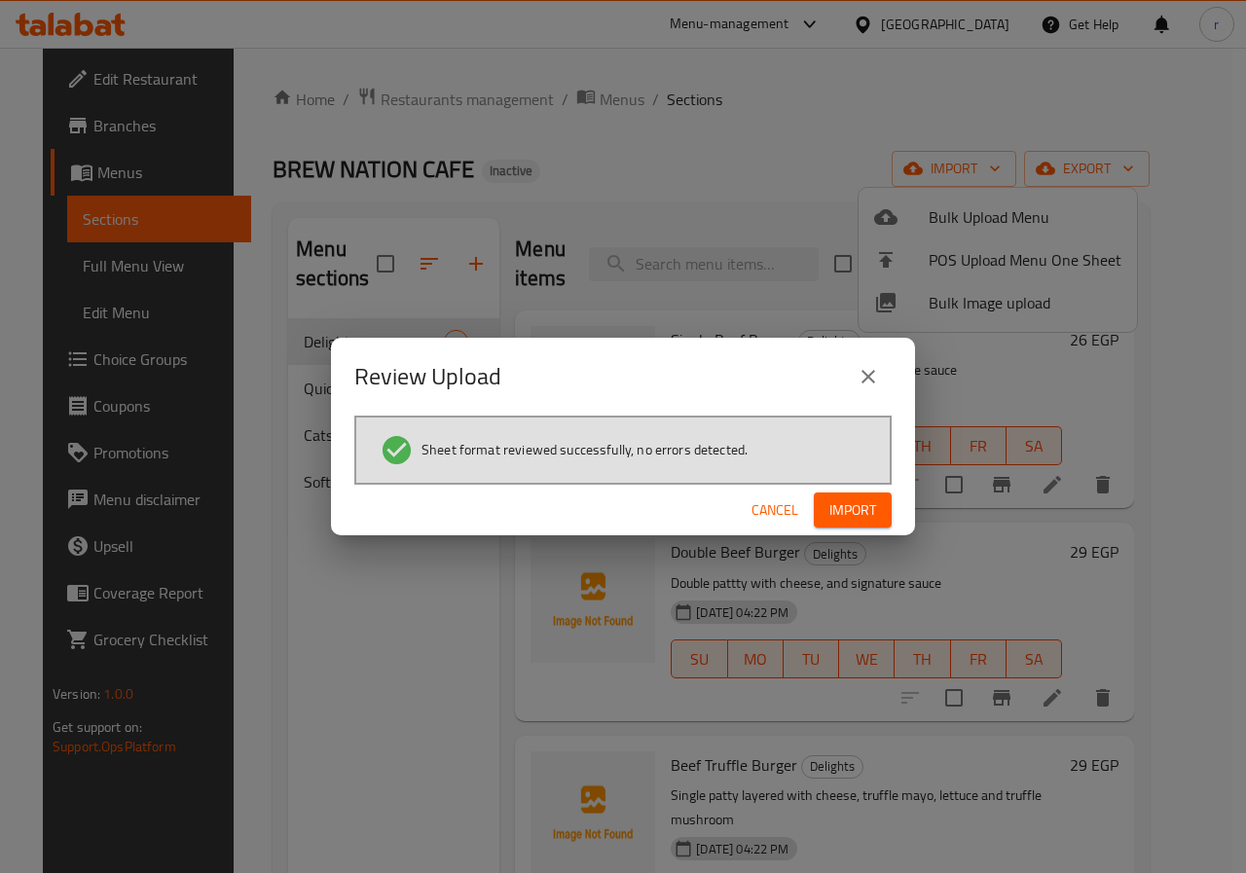
click at [802, 510] on button "Cancel" at bounding box center [774, 510] width 62 height 36
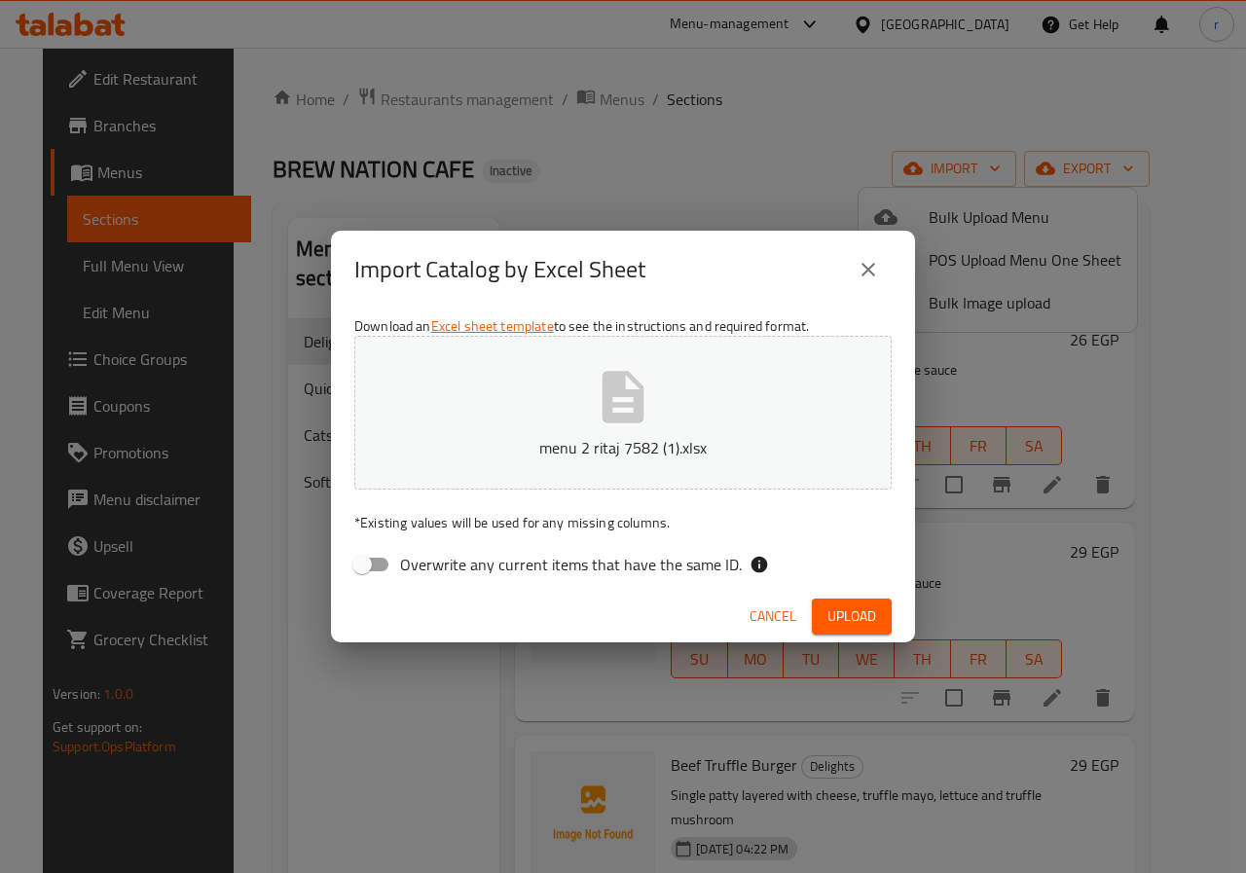
click at [858, 605] on span "Upload" at bounding box center [851, 616] width 49 height 24
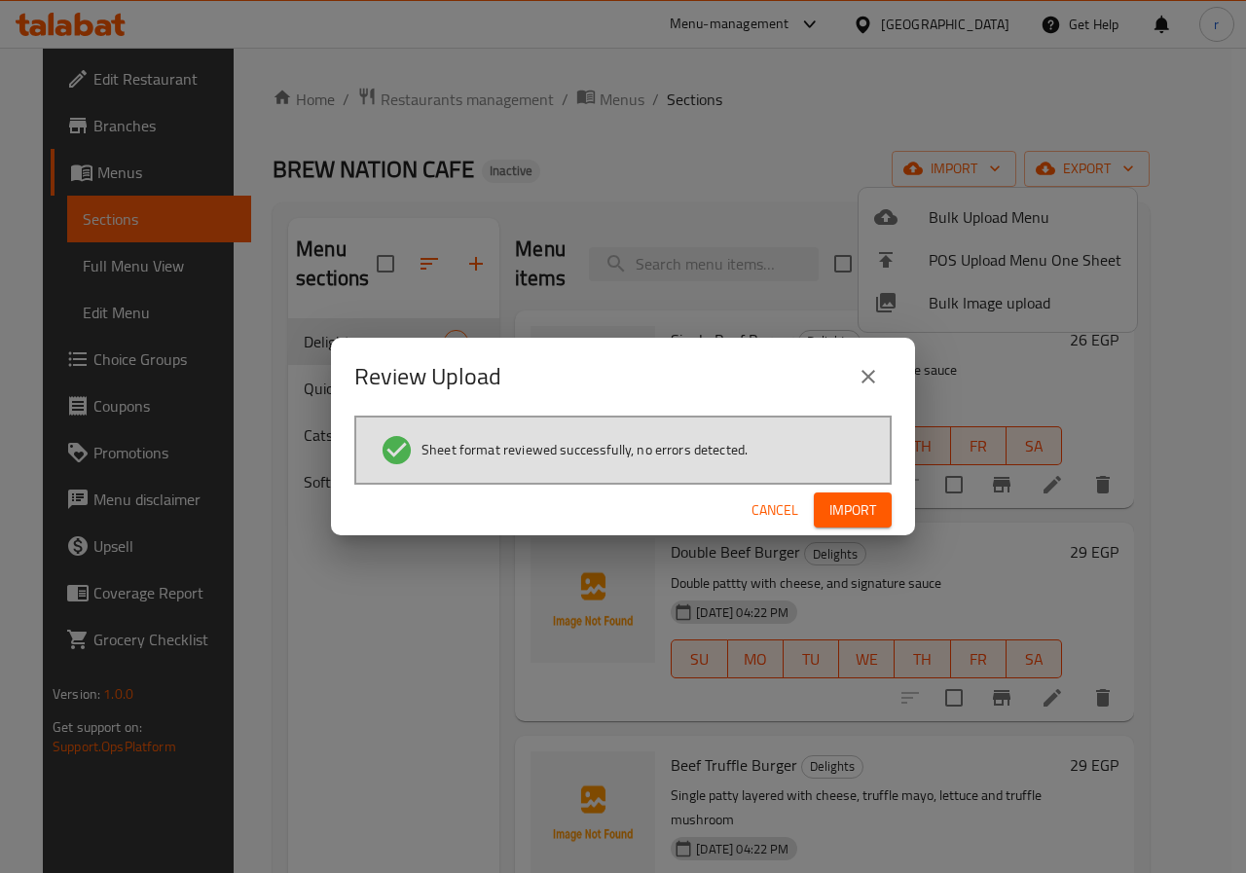
click at [839, 525] on button "Import" at bounding box center [852, 510] width 78 height 36
